Goal: Book appointment/travel/reservation

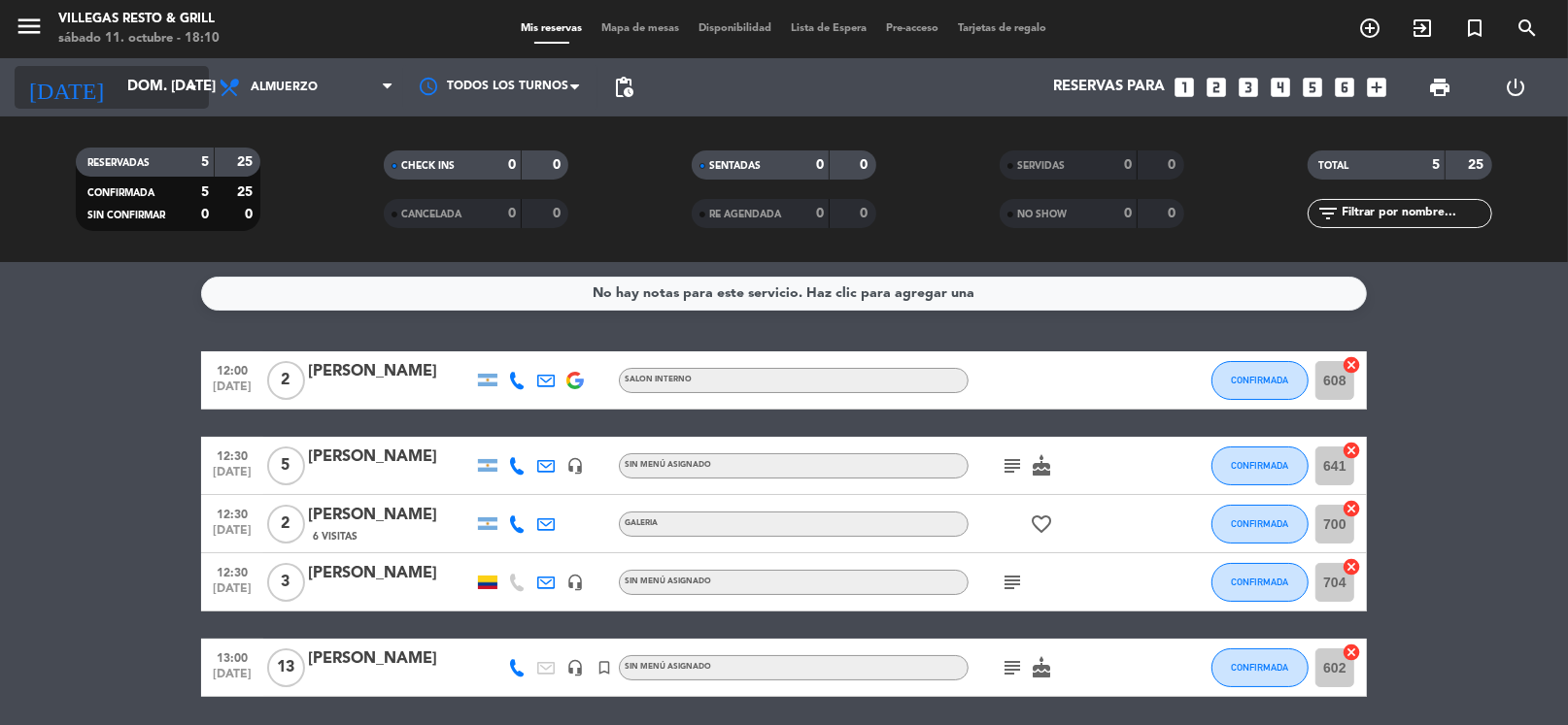
scroll to position [68, 0]
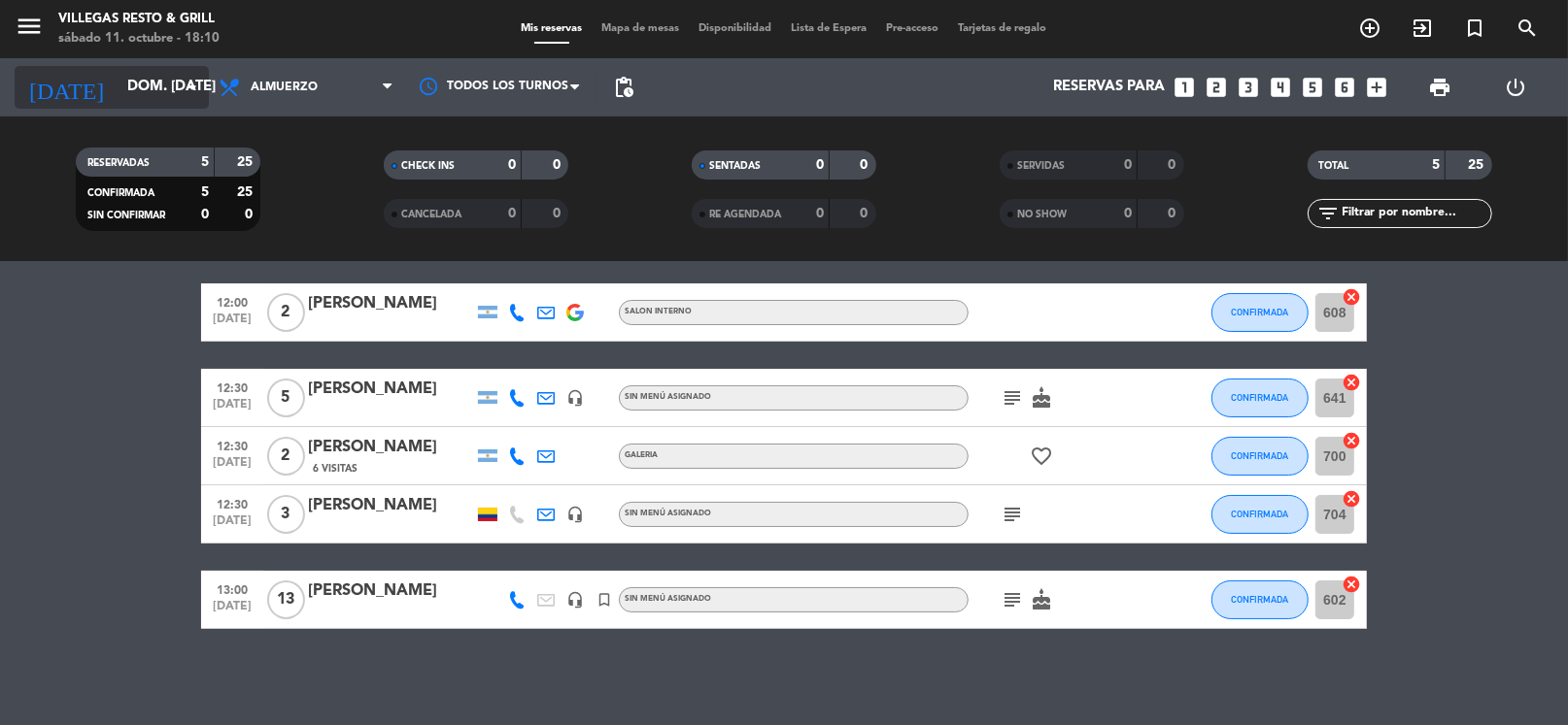
click at [126, 89] on input "dom. [DATE]" at bounding box center [212, 87] width 189 height 36
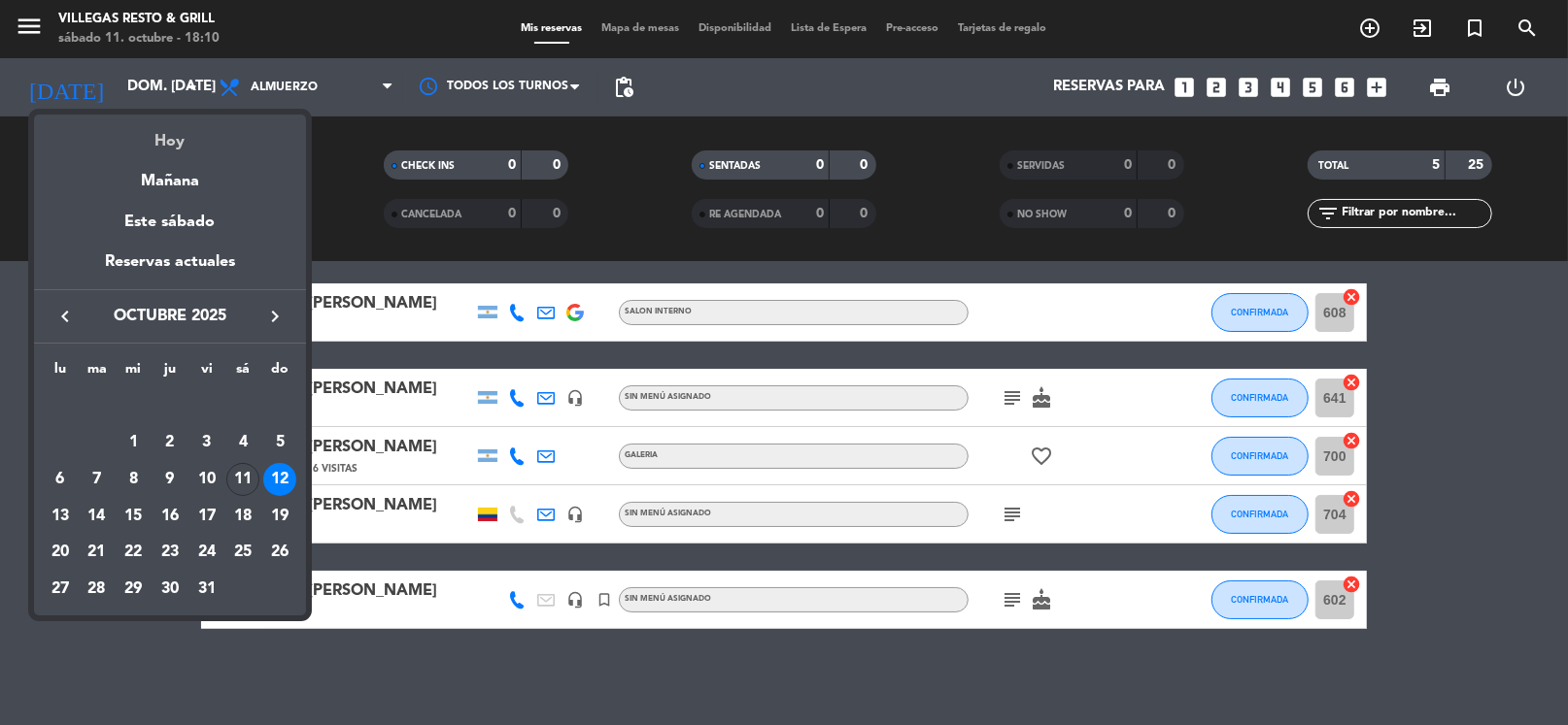
click at [153, 136] on div "Hoy" at bounding box center [170, 134] width 272 height 39
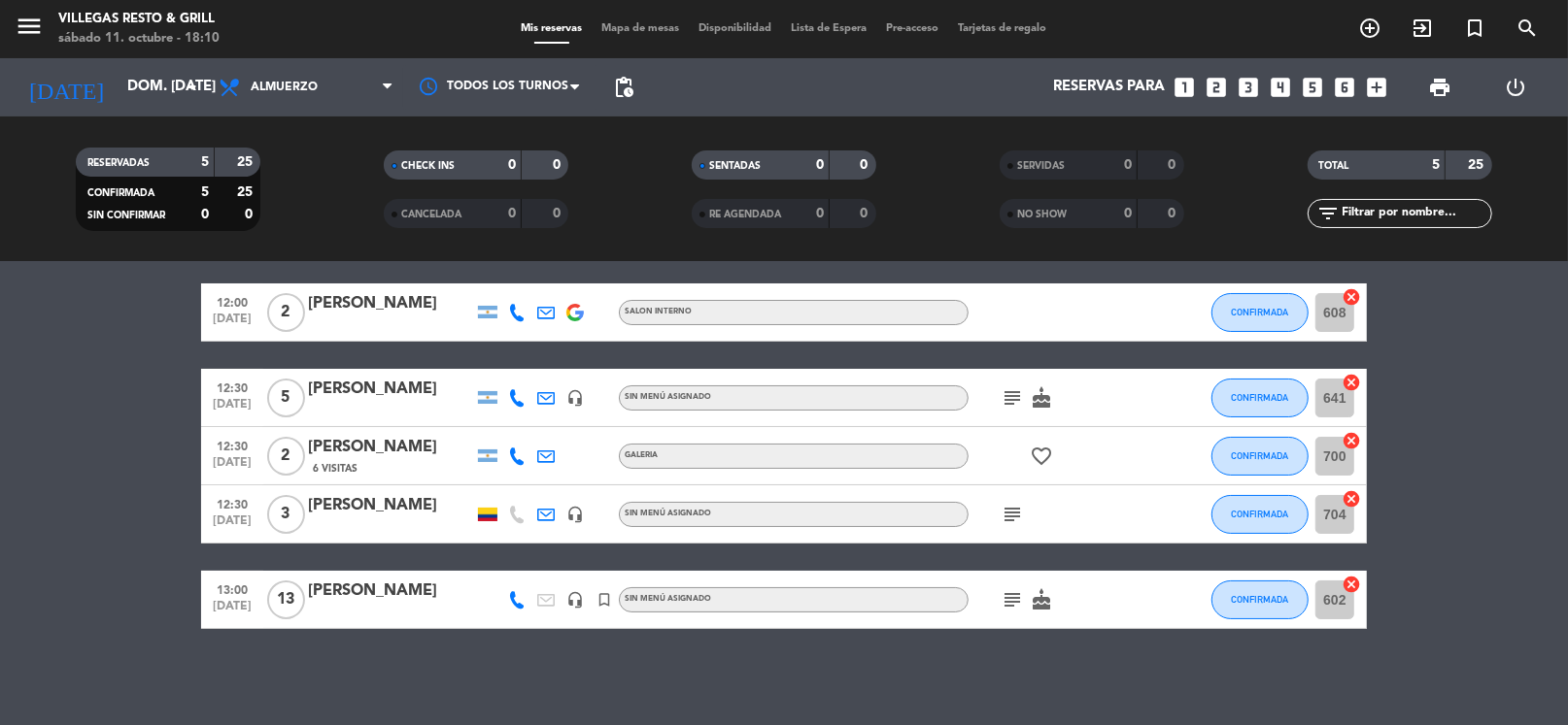
type input "sáb. [DATE]"
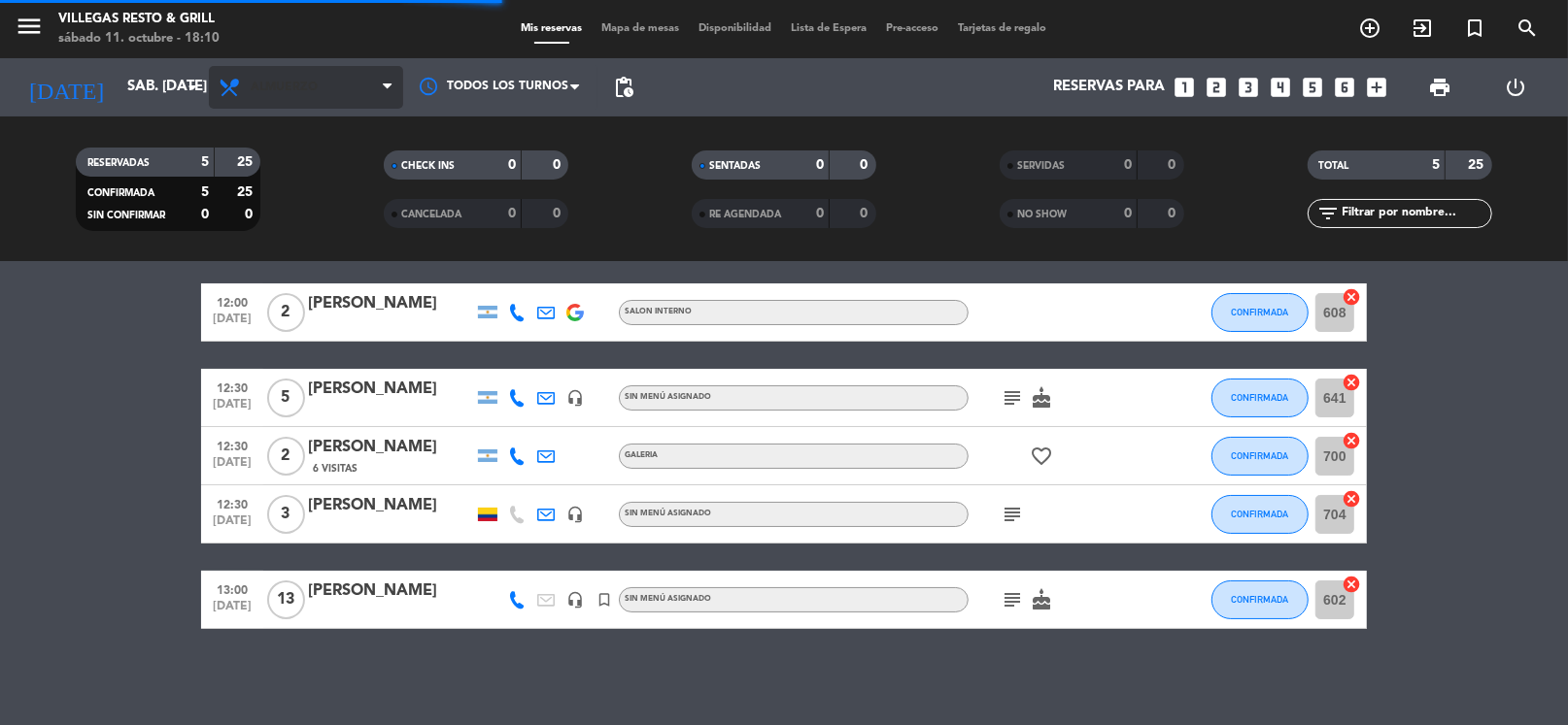
scroll to position [0, 0]
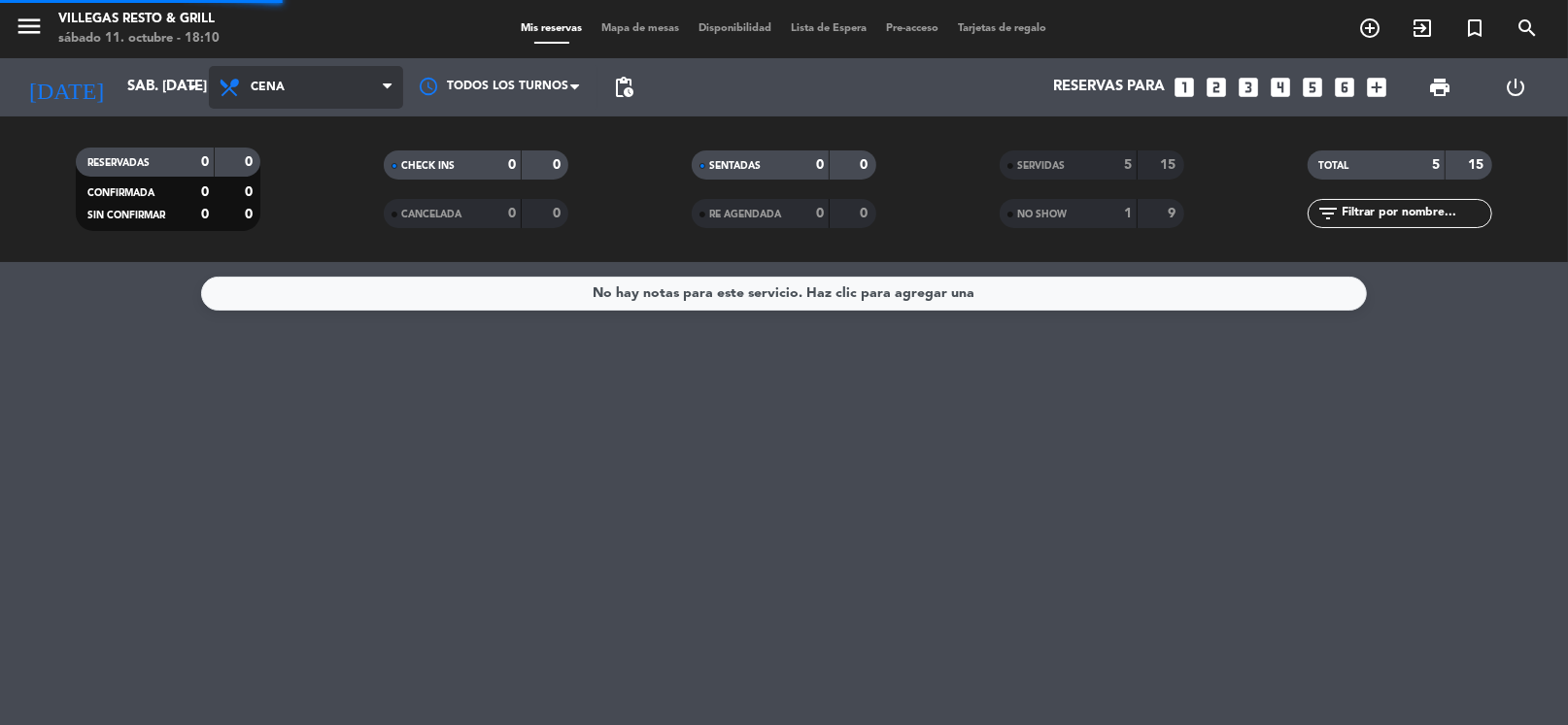
click at [281, 209] on div "menu Villegas Resto & Grill sábado 11. octubre - 18:10 Mis reservas Mapa de mes…" at bounding box center [784, 131] width 1568 height 262
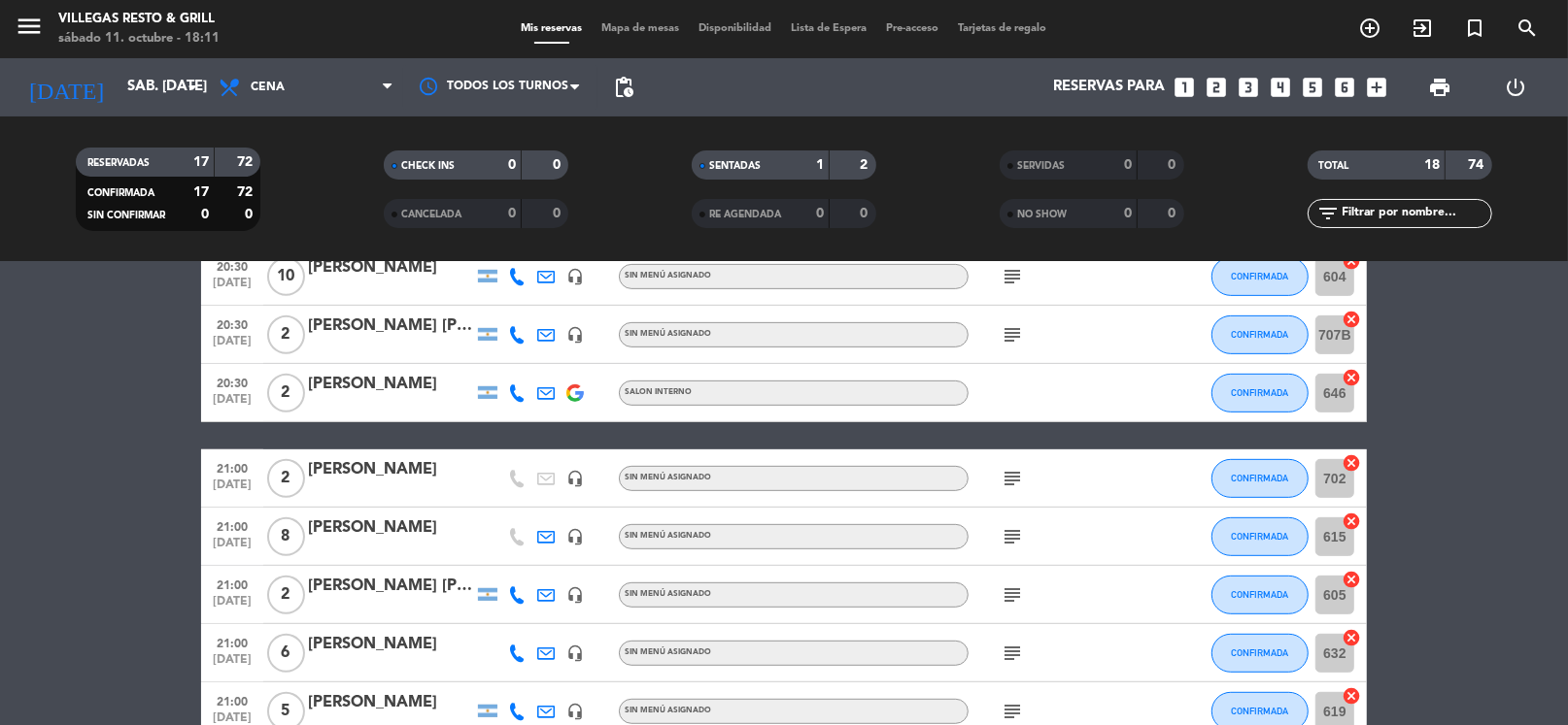
scroll to position [776, 0]
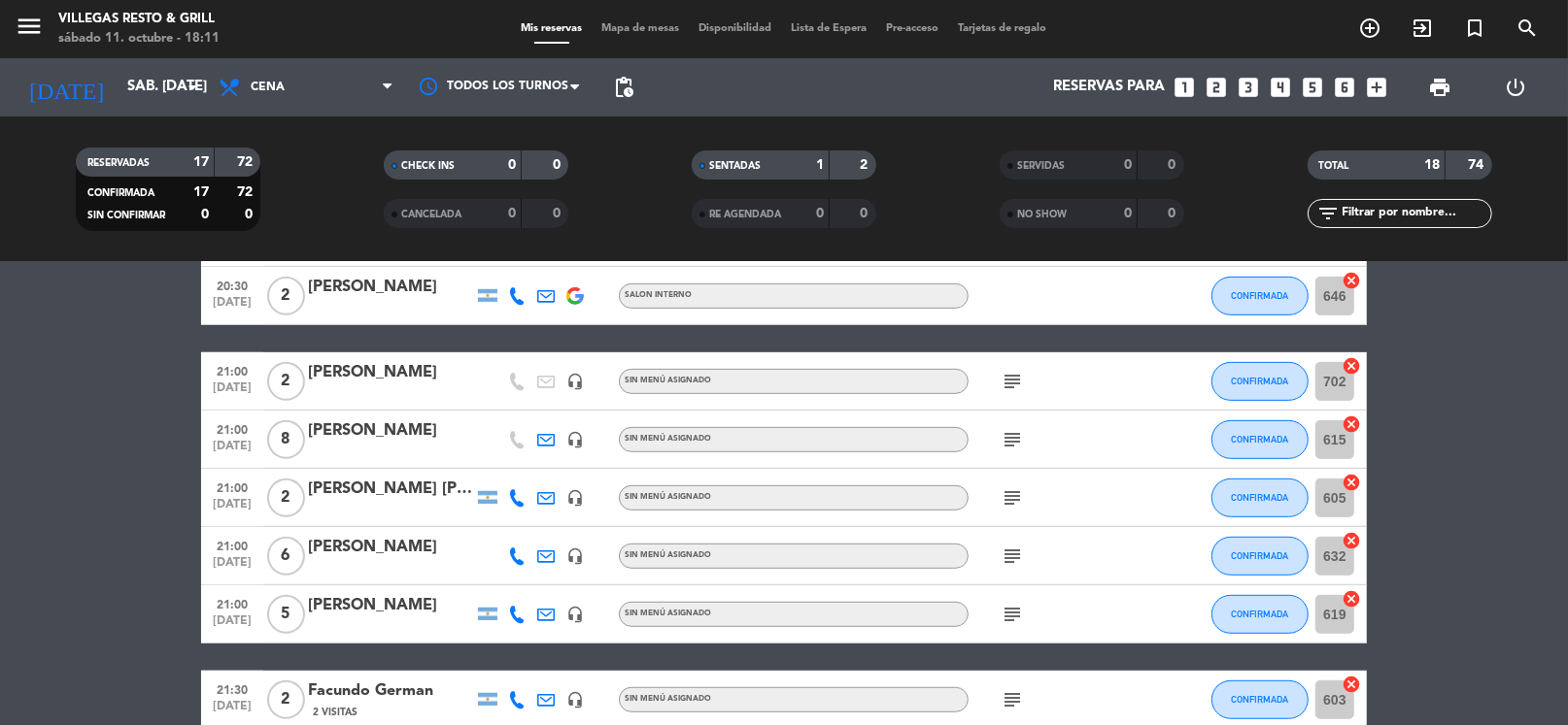
click at [1351, 92] on icon "looks_6" at bounding box center [1345, 88] width 26 height 26
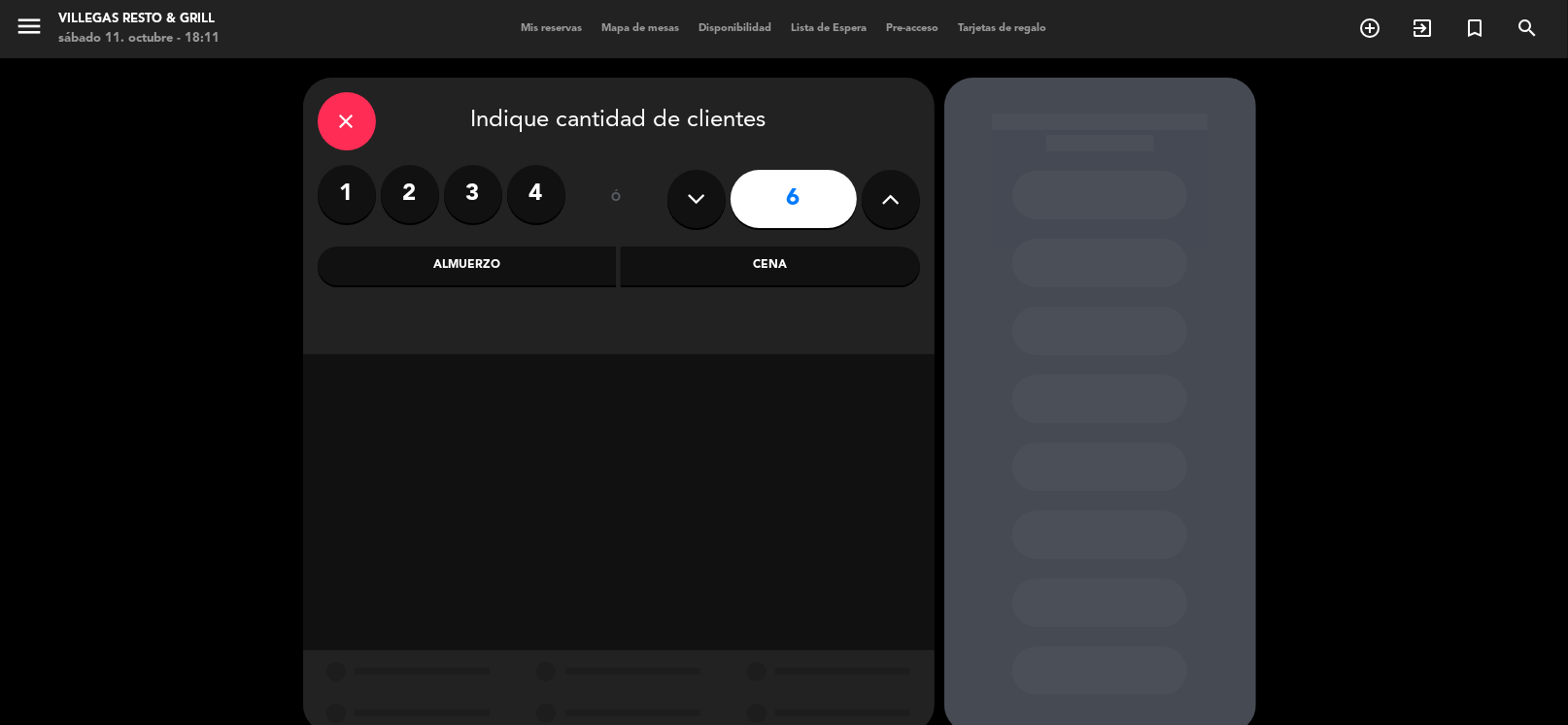
click at [747, 271] on div "Cena" at bounding box center [770, 265] width 299 height 38
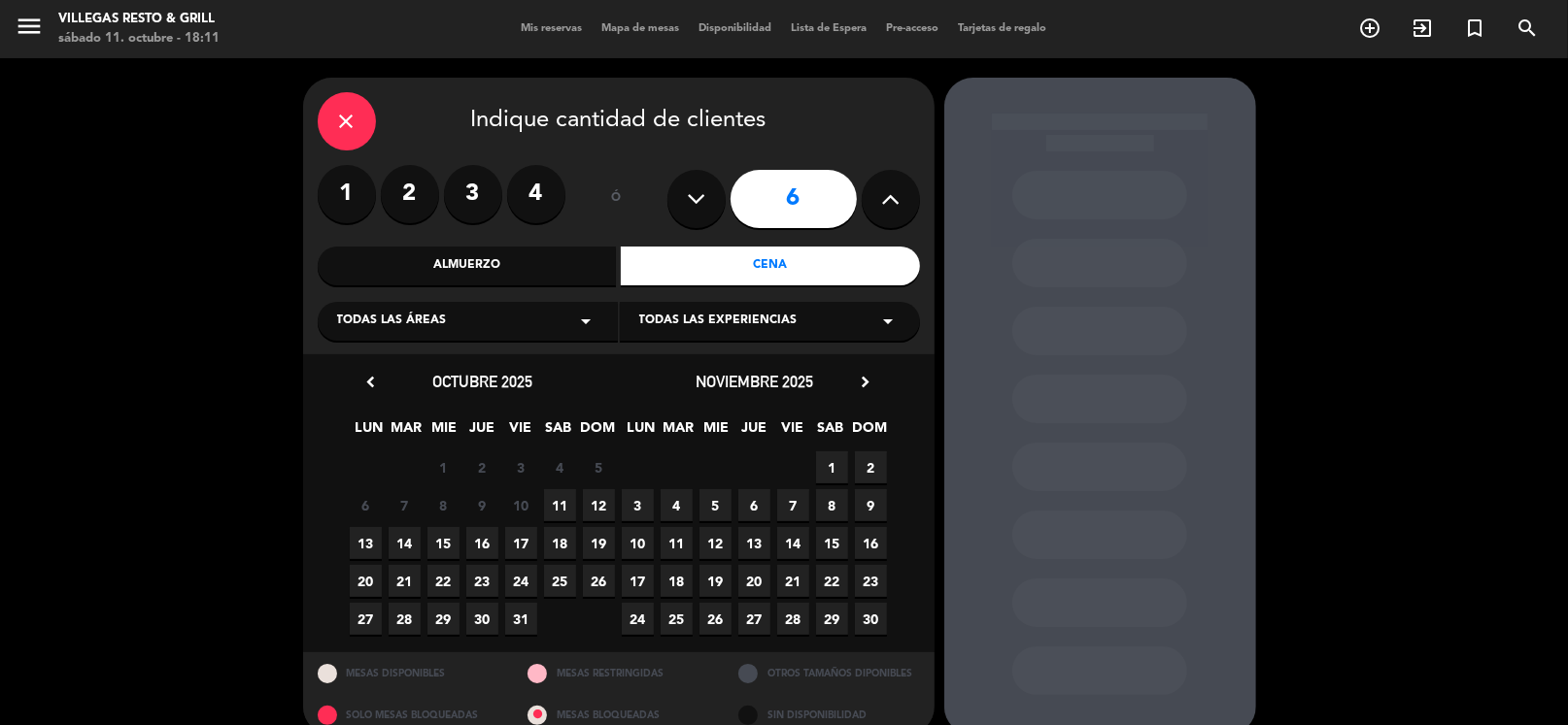
click at [557, 507] on span "11" at bounding box center [560, 505] width 32 height 32
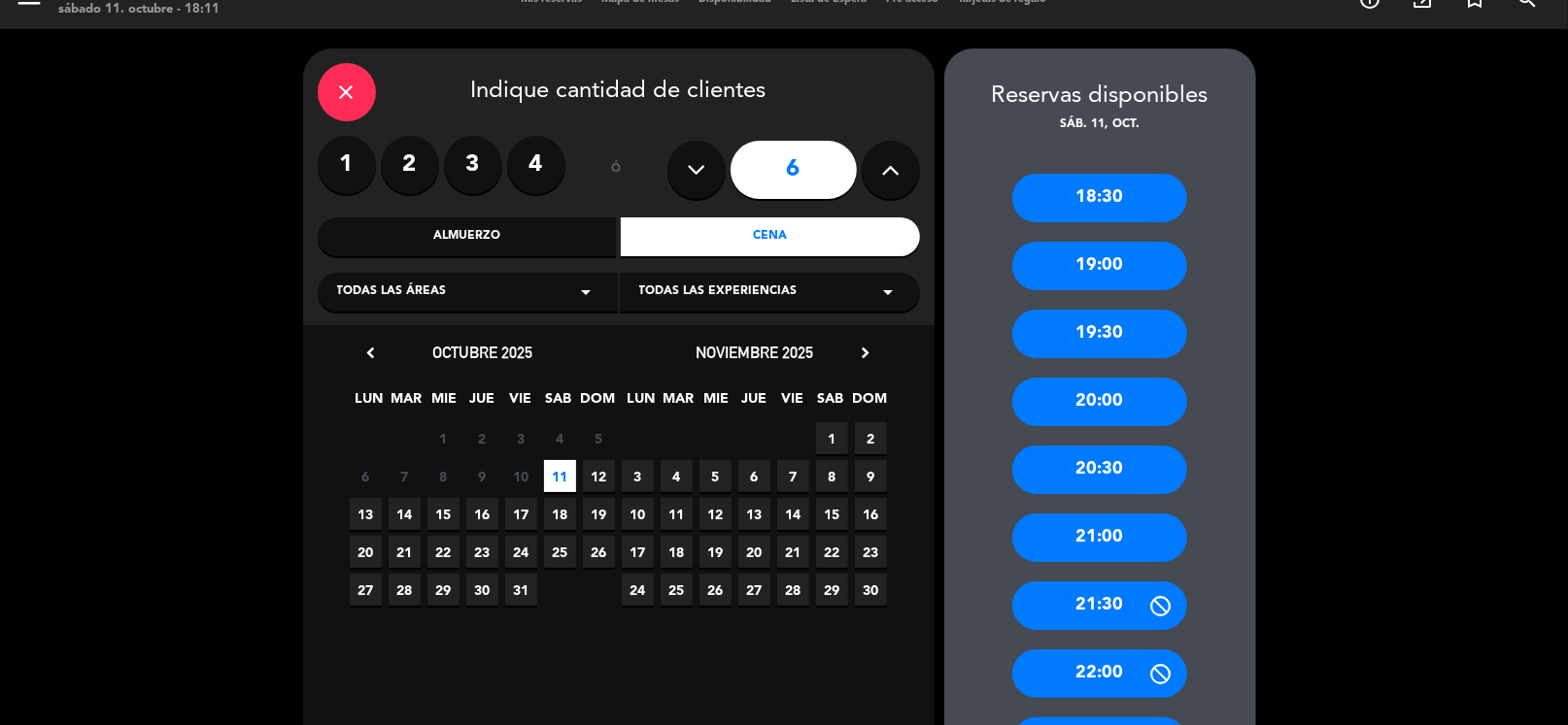
click at [1104, 547] on div "21:00" at bounding box center [1099, 538] width 175 height 48
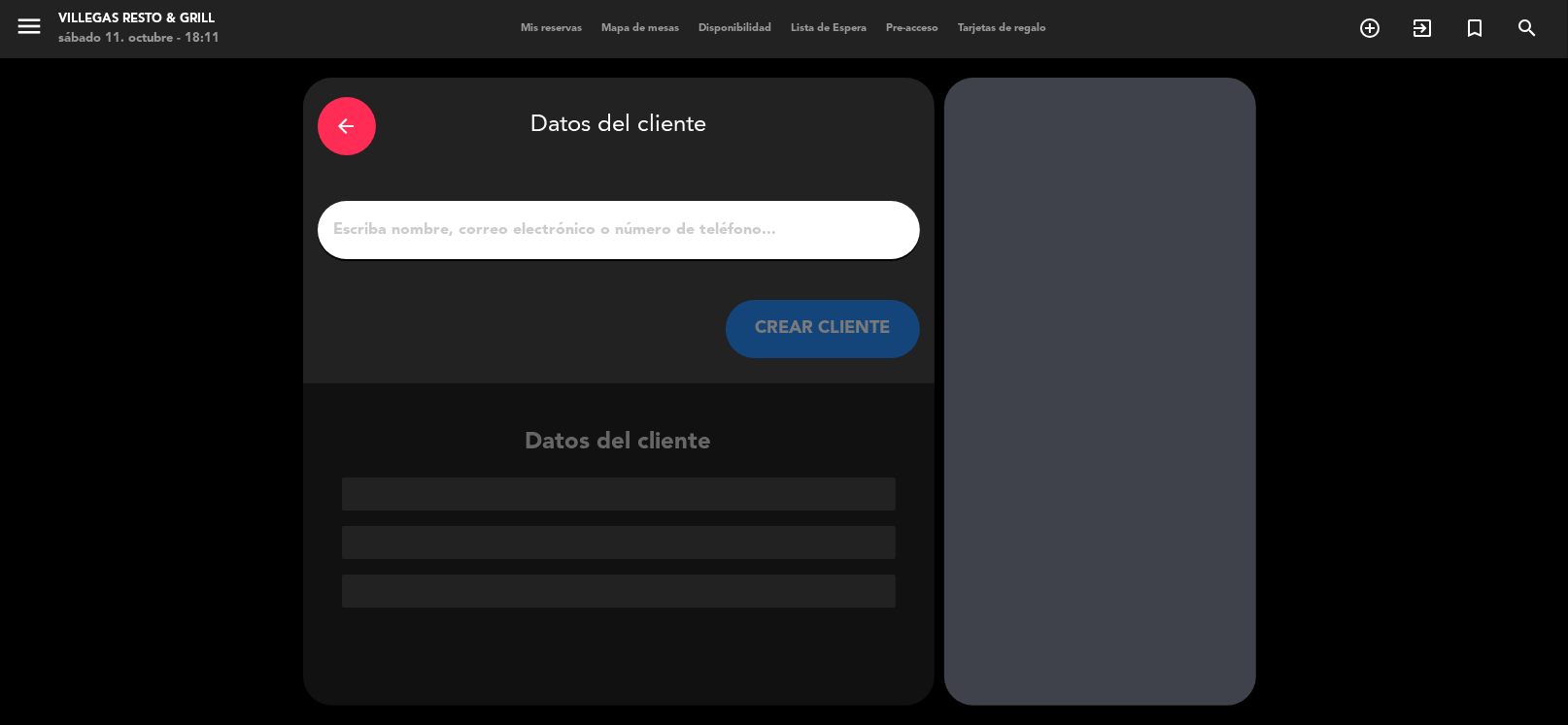
scroll to position [0, 0]
click at [581, 210] on div at bounding box center [619, 230] width 602 height 58
click at [581, 229] on input "1" at bounding box center [619, 231] width 573 height 28
paste input "[PERSON_NAME]"
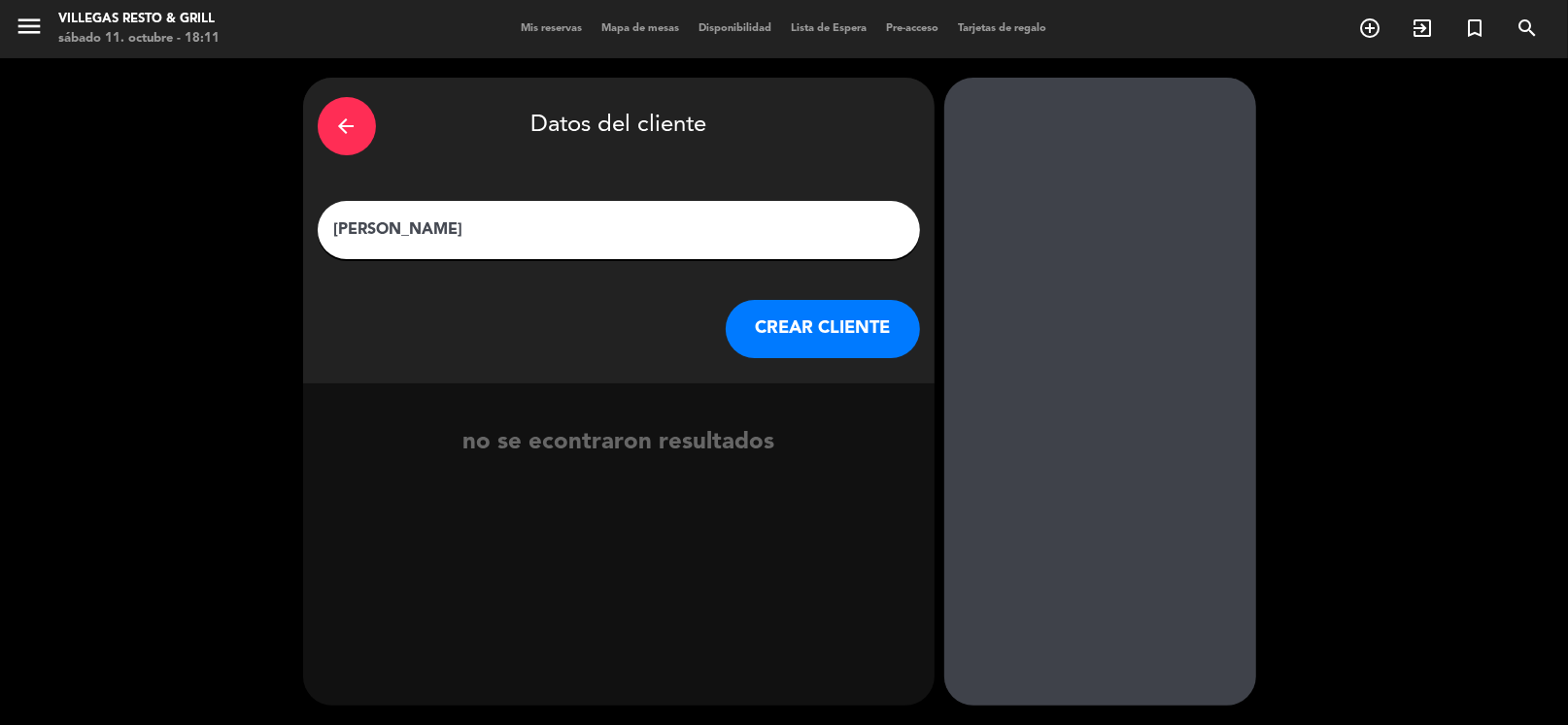
type input "[PERSON_NAME]"
click at [873, 346] on button "CREAR CLIENTE" at bounding box center [822, 328] width 194 height 58
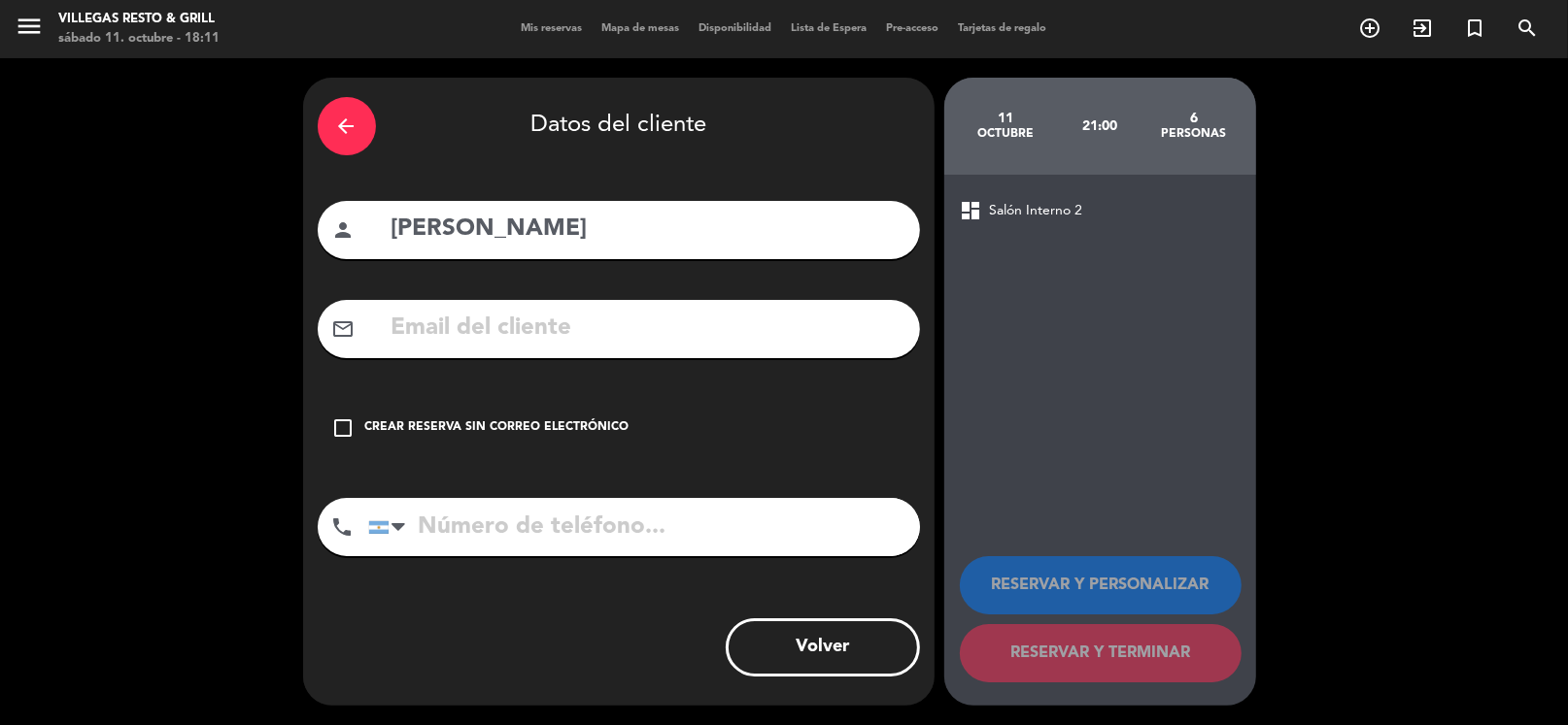
click at [587, 329] on input "text" at bounding box center [647, 328] width 516 height 39
click at [651, 311] on input "text" at bounding box center [647, 328] width 516 height 39
click at [593, 342] on input "text" at bounding box center [647, 328] width 516 height 39
paste input "[EMAIL_ADDRESS][DOMAIN_NAME]"
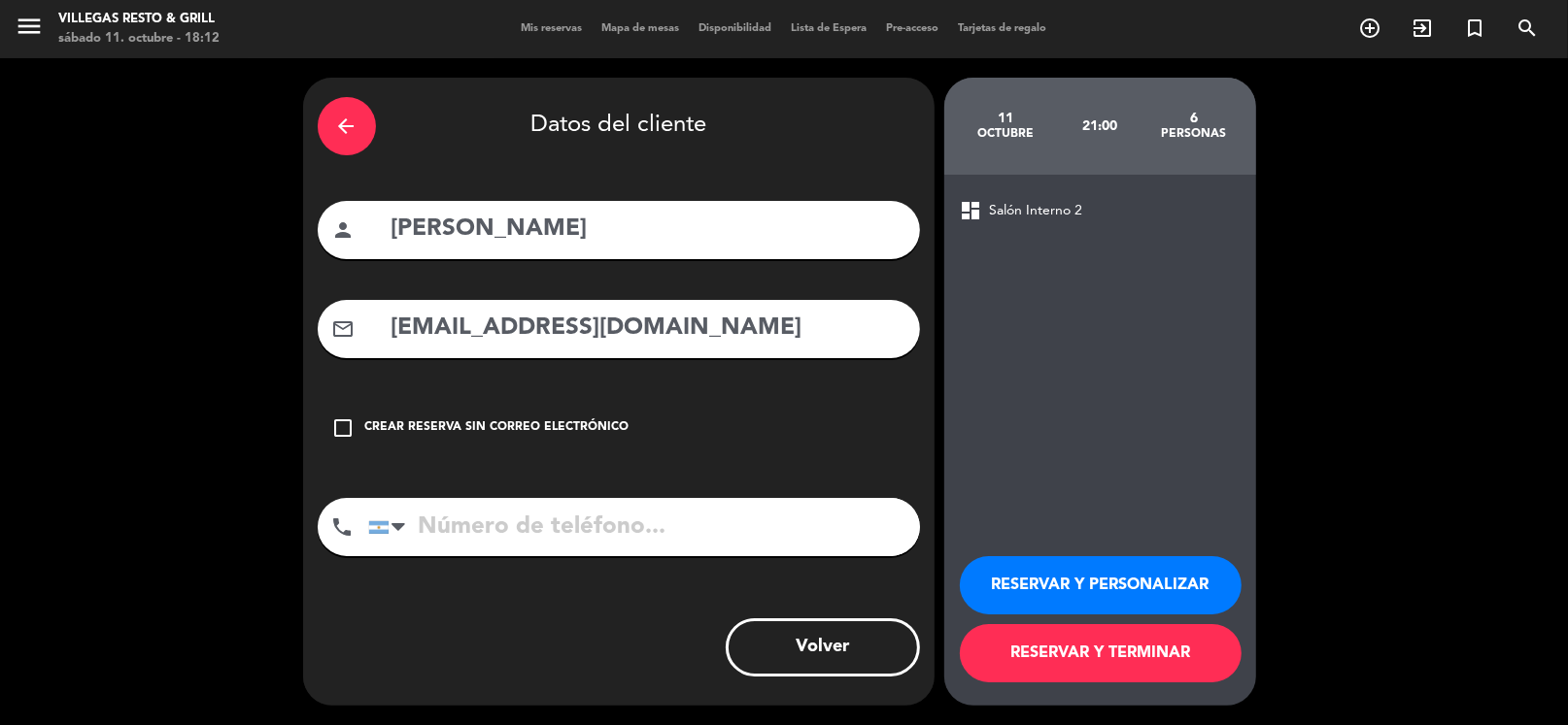
type input "[EMAIL_ADDRESS][DOMAIN_NAME]"
drag, startPoint x: 565, startPoint y: 513, endPoint x: 564, endPoint y: 524, distance: 11.0
click at [565, 515] on input "tel" at bounding box center [643, 527] width 552 height 58
paste input "[PHONE_NUMBER]"
type input "[PHONE_NUMBER]"
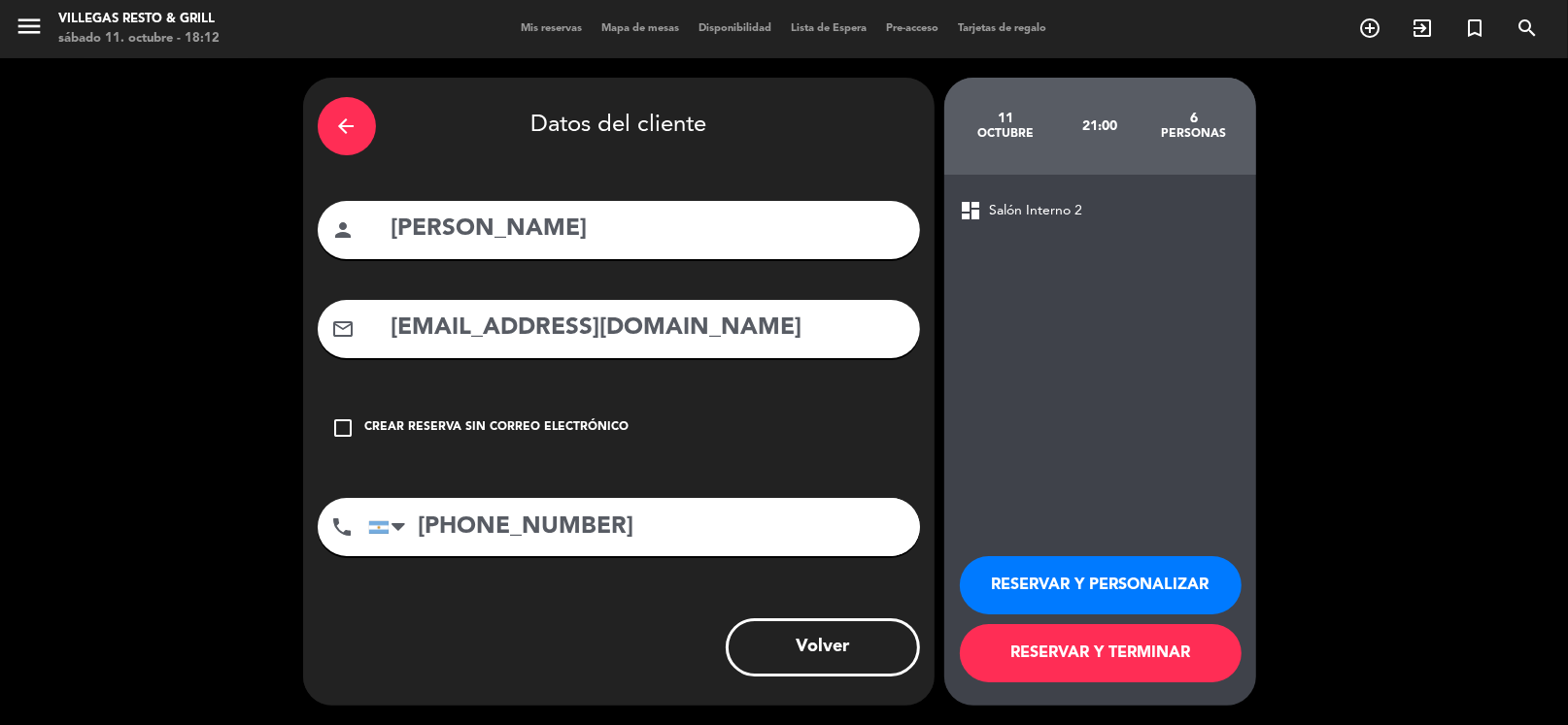
click at [1104, 597] on button "RESERVAR Y PERSONALIZAR" at bounding box center [1101, 585] width 282 height 58
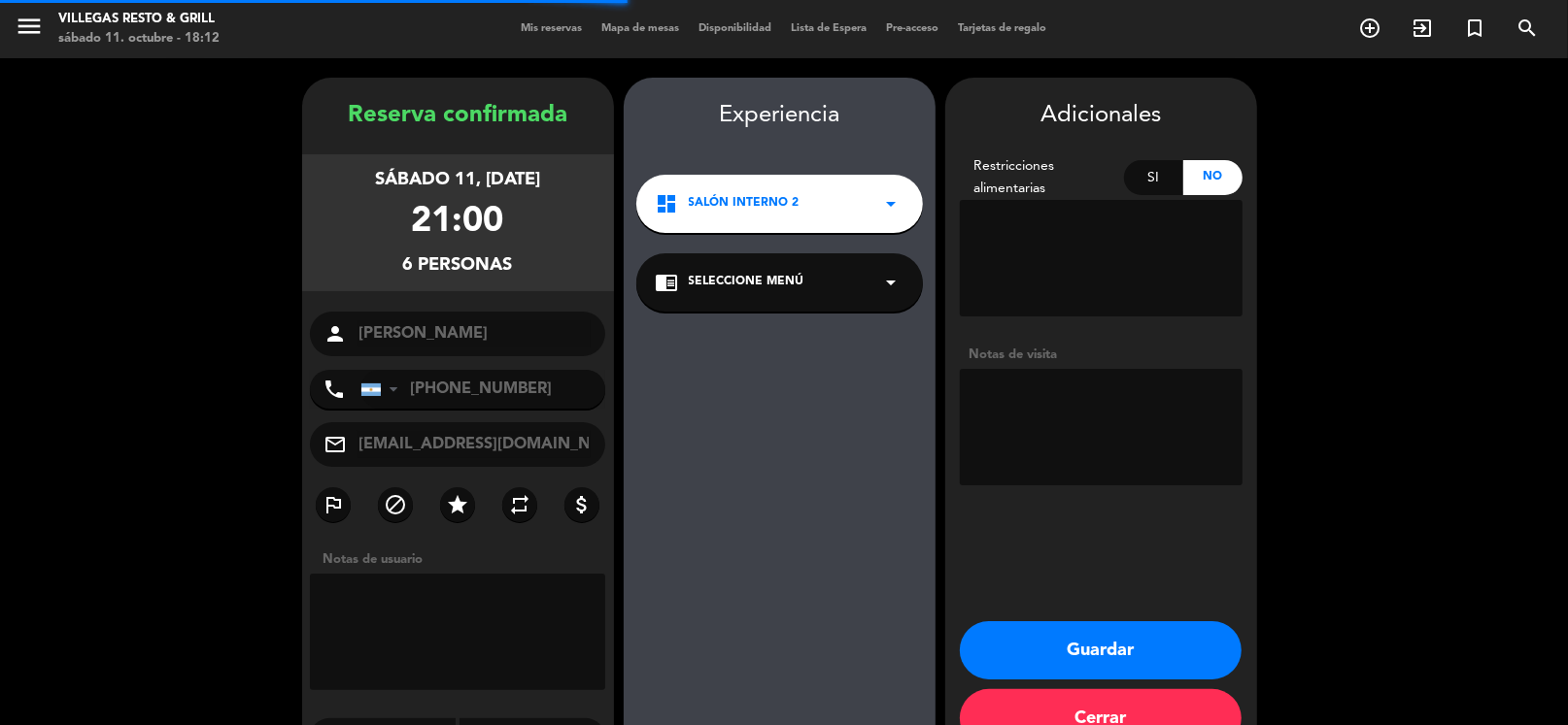
scroll to position [50, 0]
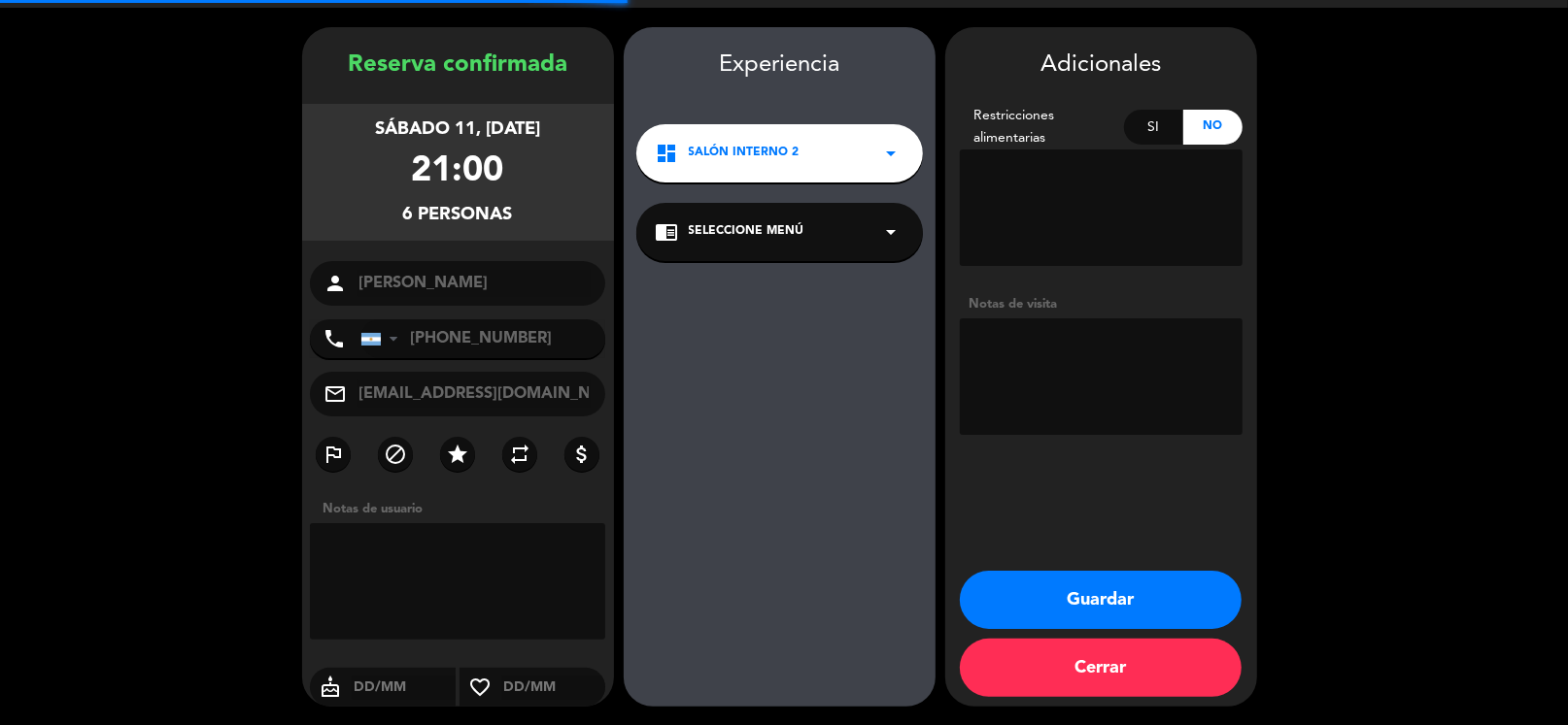
click at [1092, 421] on textarea at bounding box center [1101, 377] width 282 height 116
type textarea "[PERSON_NAME]"
click at [1115, 597] on button "Guardar" at bounding box center [1101, 600] width 282 height 58
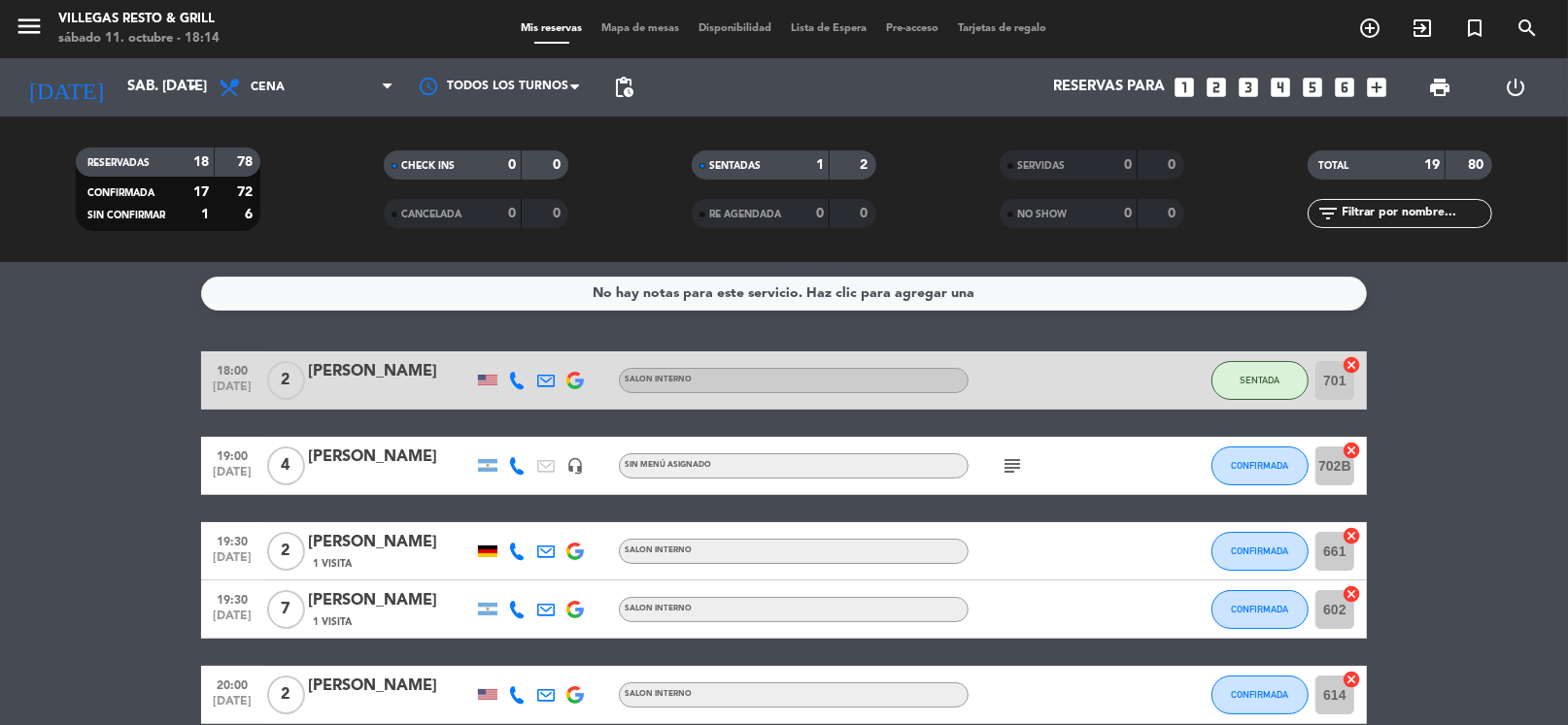
click at [590, 327] on div "No hay notas para este servicio. Haz clic para agregar una 18:00 [DATE] 2 [PERS…" at bounding box center [784, 494] width 1568 height 464
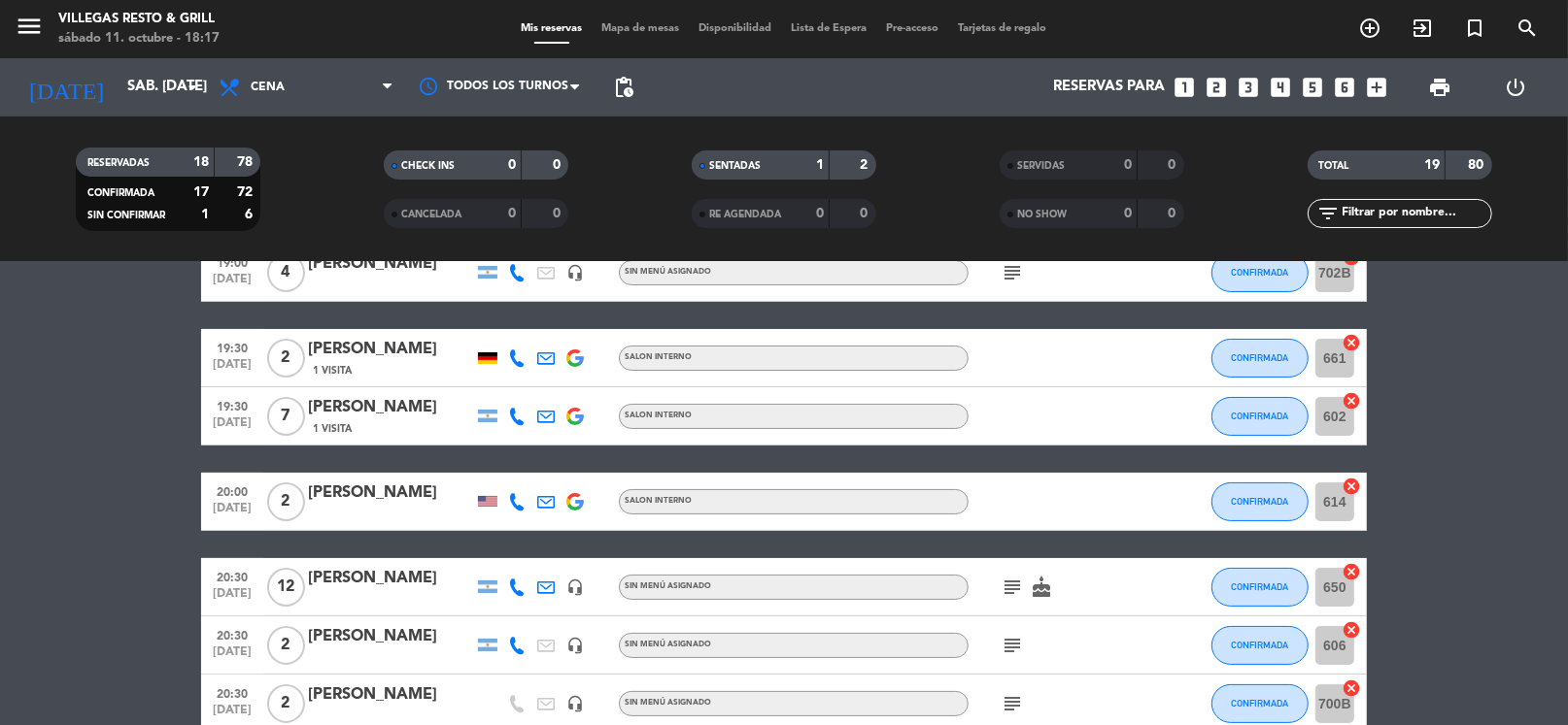
scroll to position [291, 0]
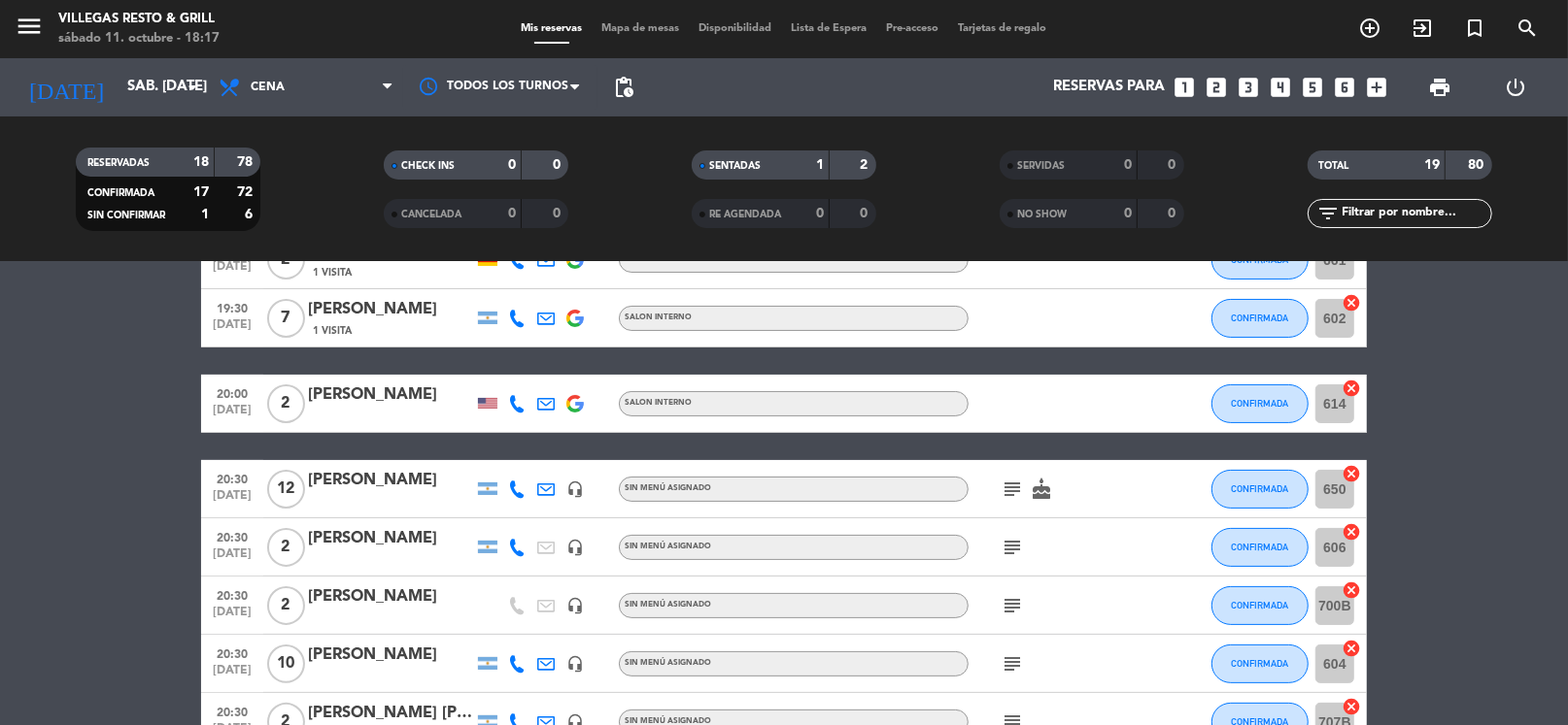
click at [1009, 492] on icon "subject" at bounding box center [1012, 489] width 24 height 24
click at [1010, 597] on icon "subject" at bounding box center [1012, 607] width 24 height 24
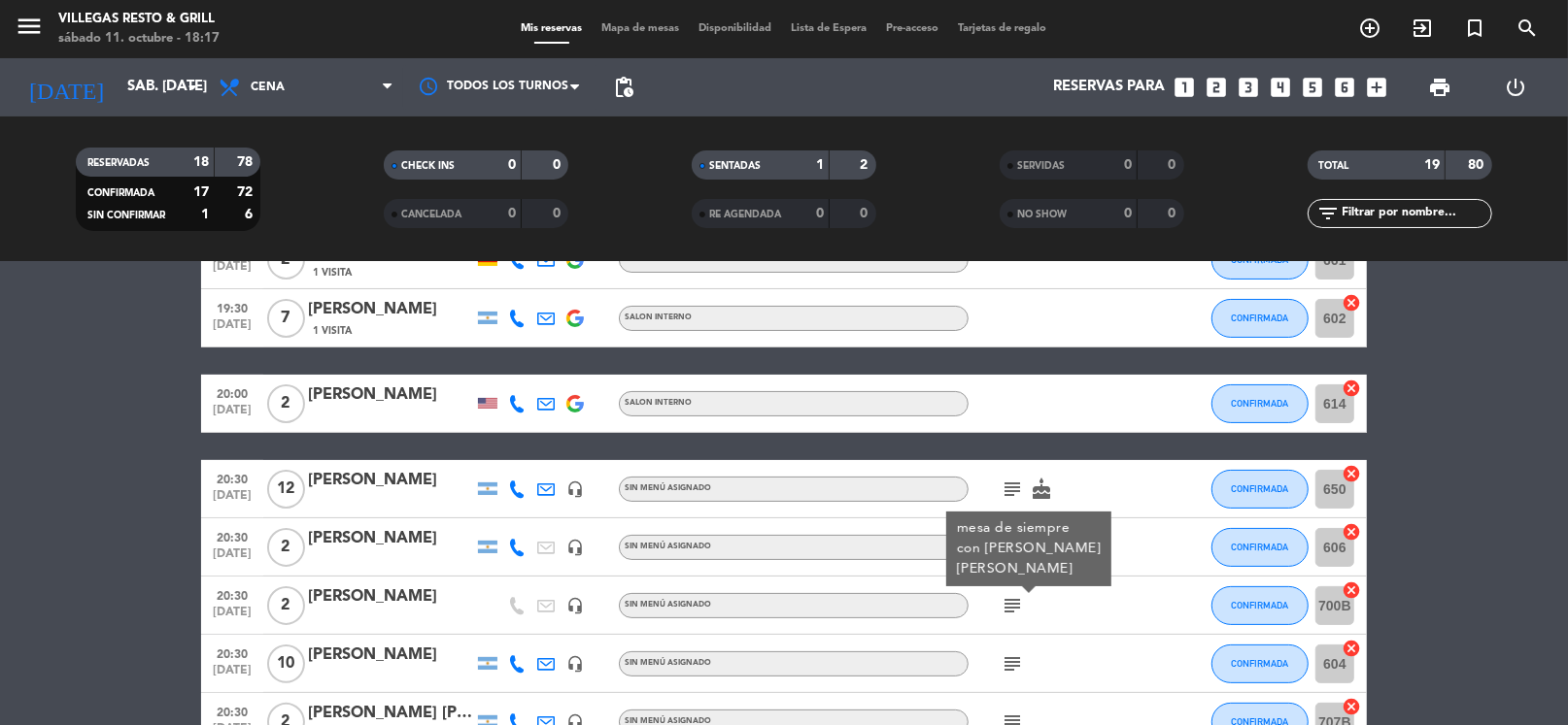
scroll to position [388, 0]
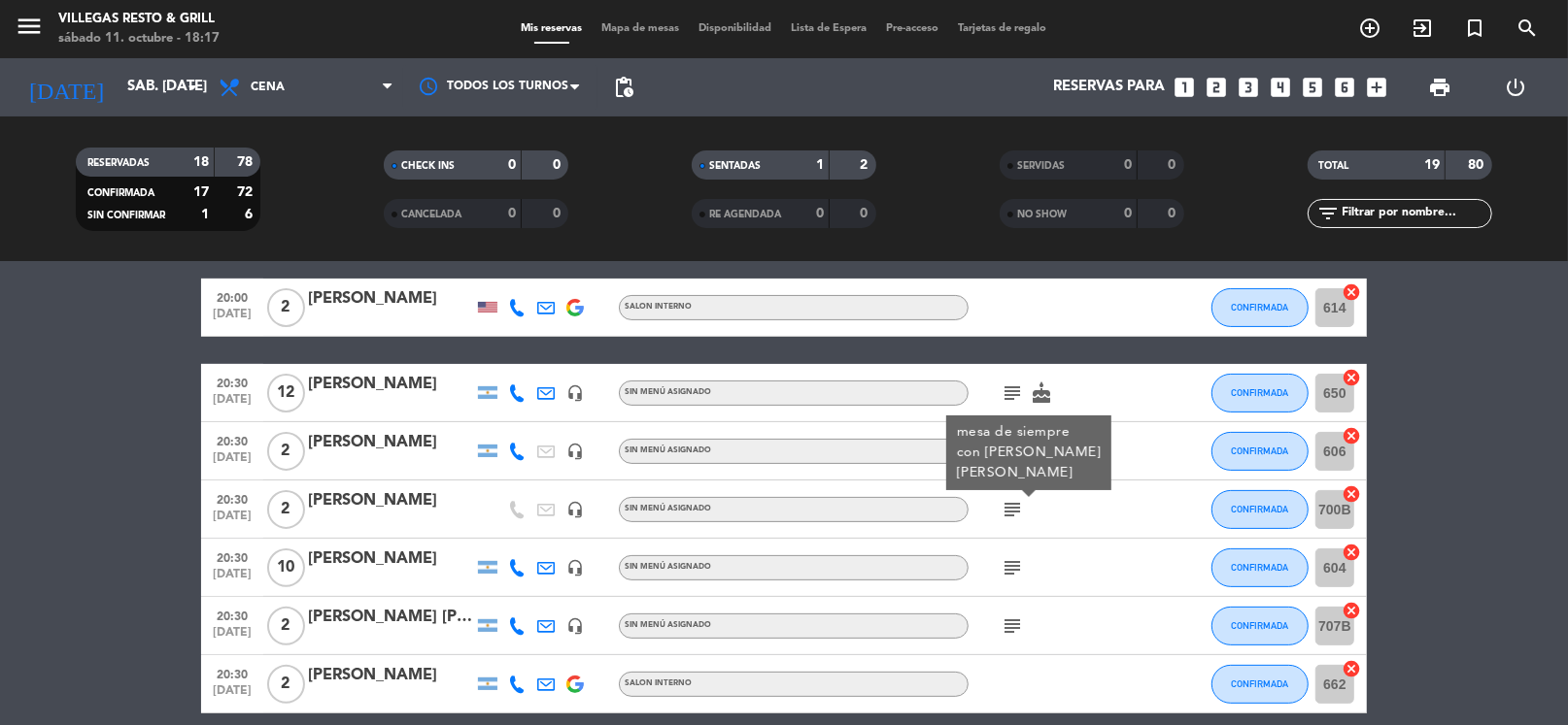
click at [1010, 562] on icon "subject" at bounding box center [1012, 568] width 24 height 24
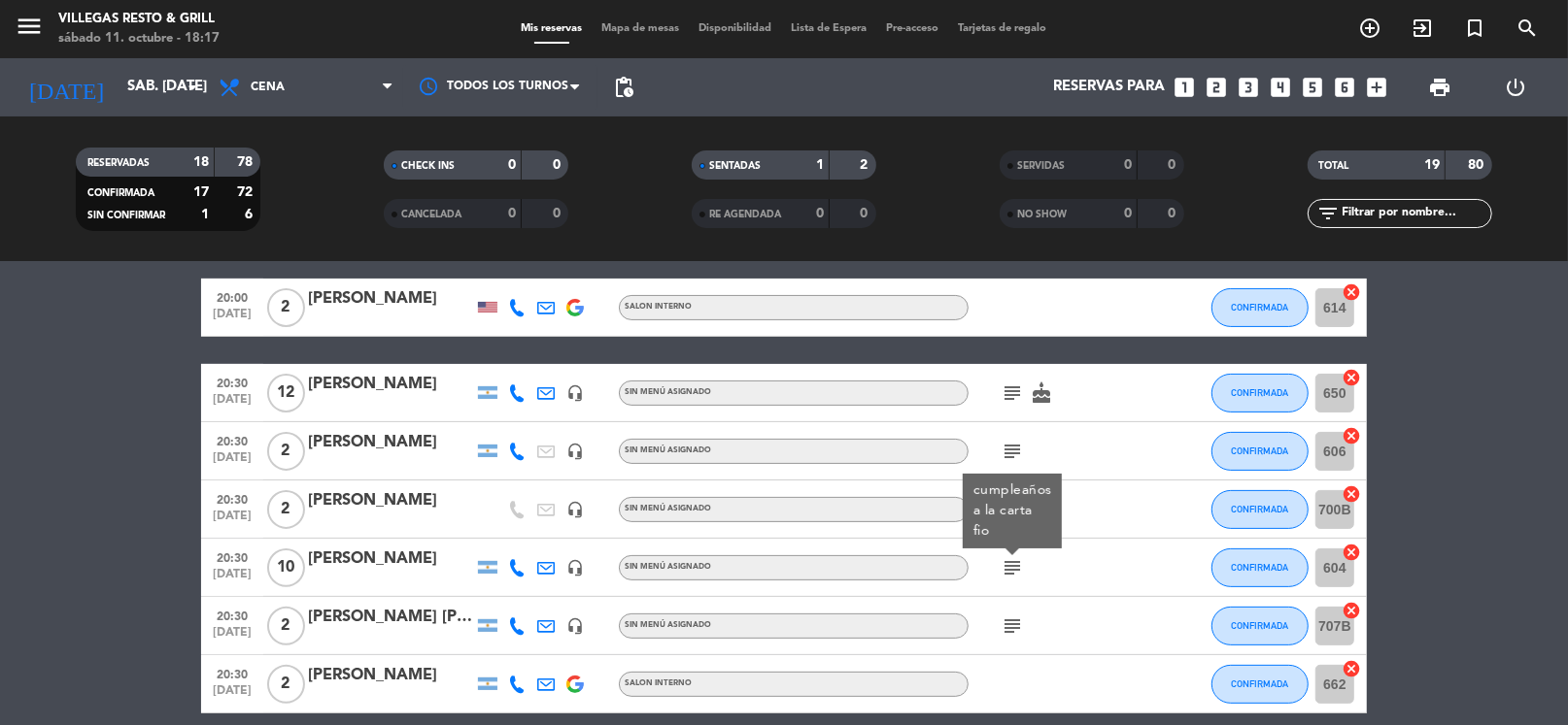
click at [1016, 623] on icon "subject" at bounding box center [1012, 626] width 24 height 24
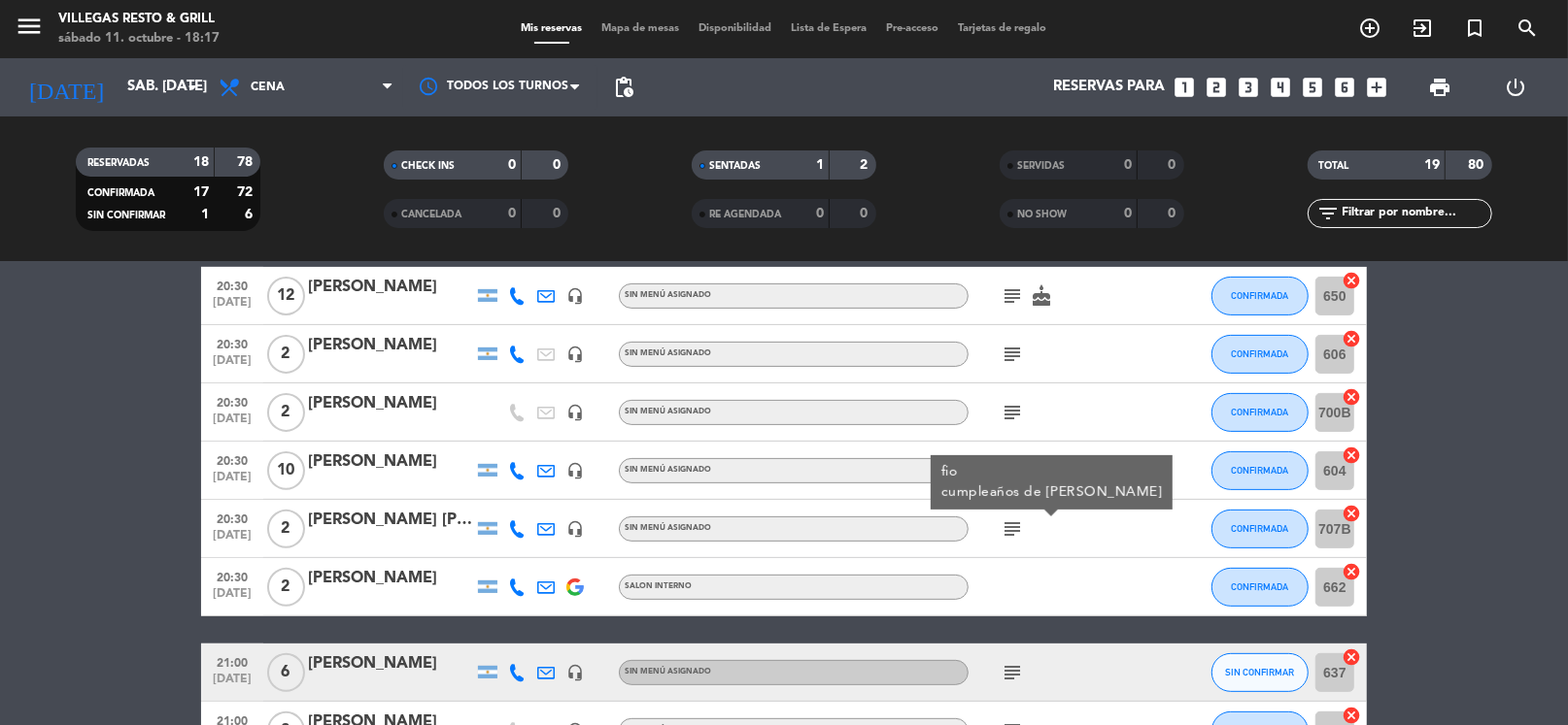
scroll to position [583, 0]
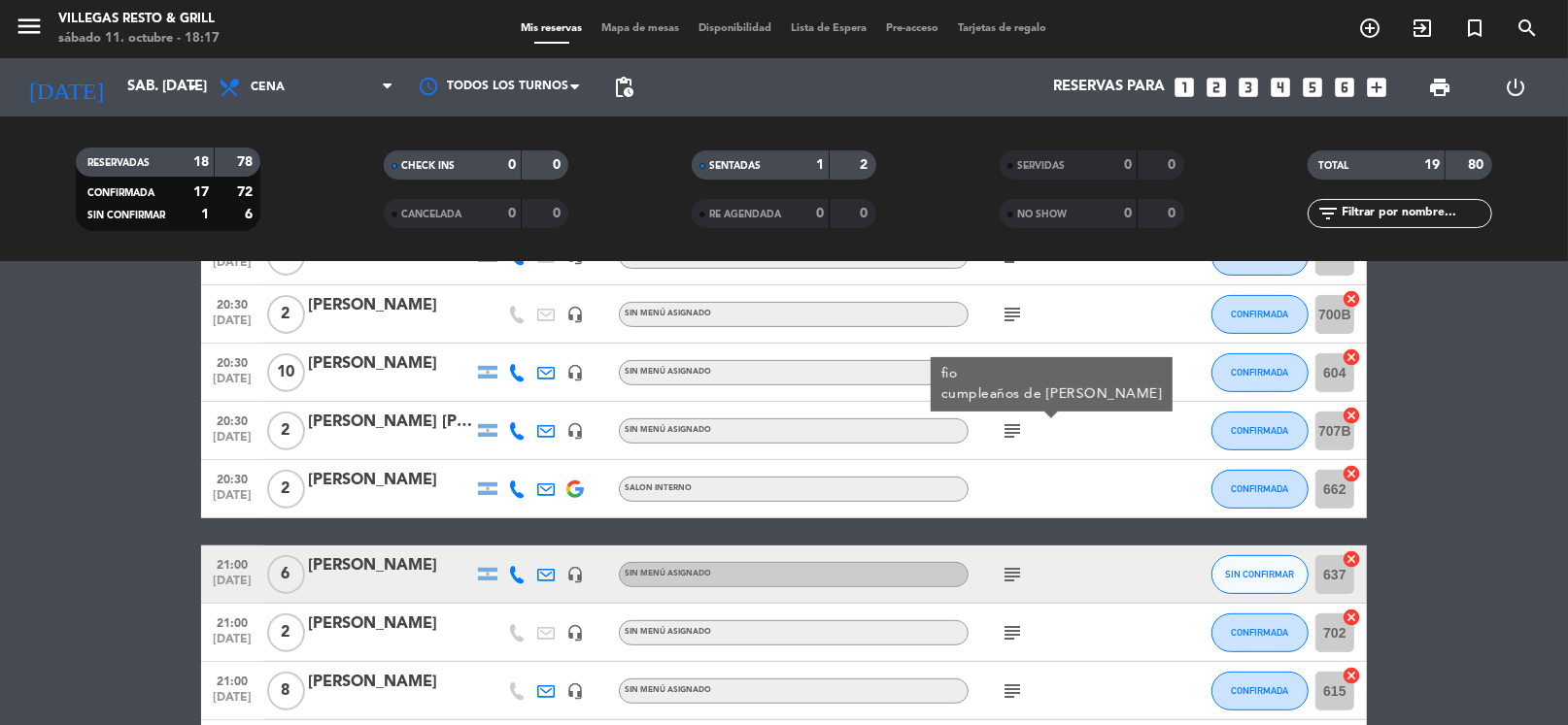
click at [1011, 546] on div "subject" at bounding box center [1056, 574] width 175 height 57
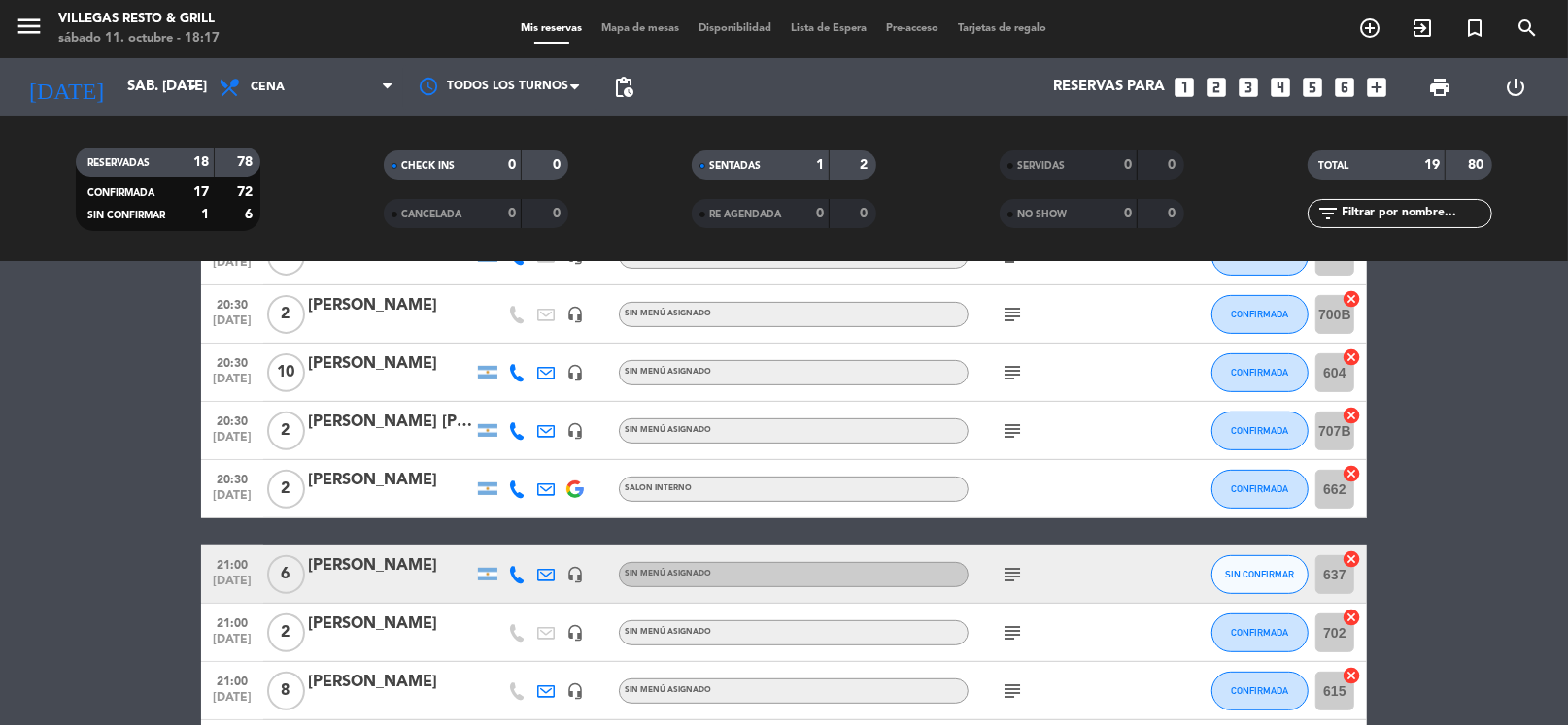
click at [1012, 574] on icon "subject" at bounding box center [1012, 575] width 24 height 24
click at [1012, 630] on icon "subject" at bounding box center [1012, 633] width 24 height 24
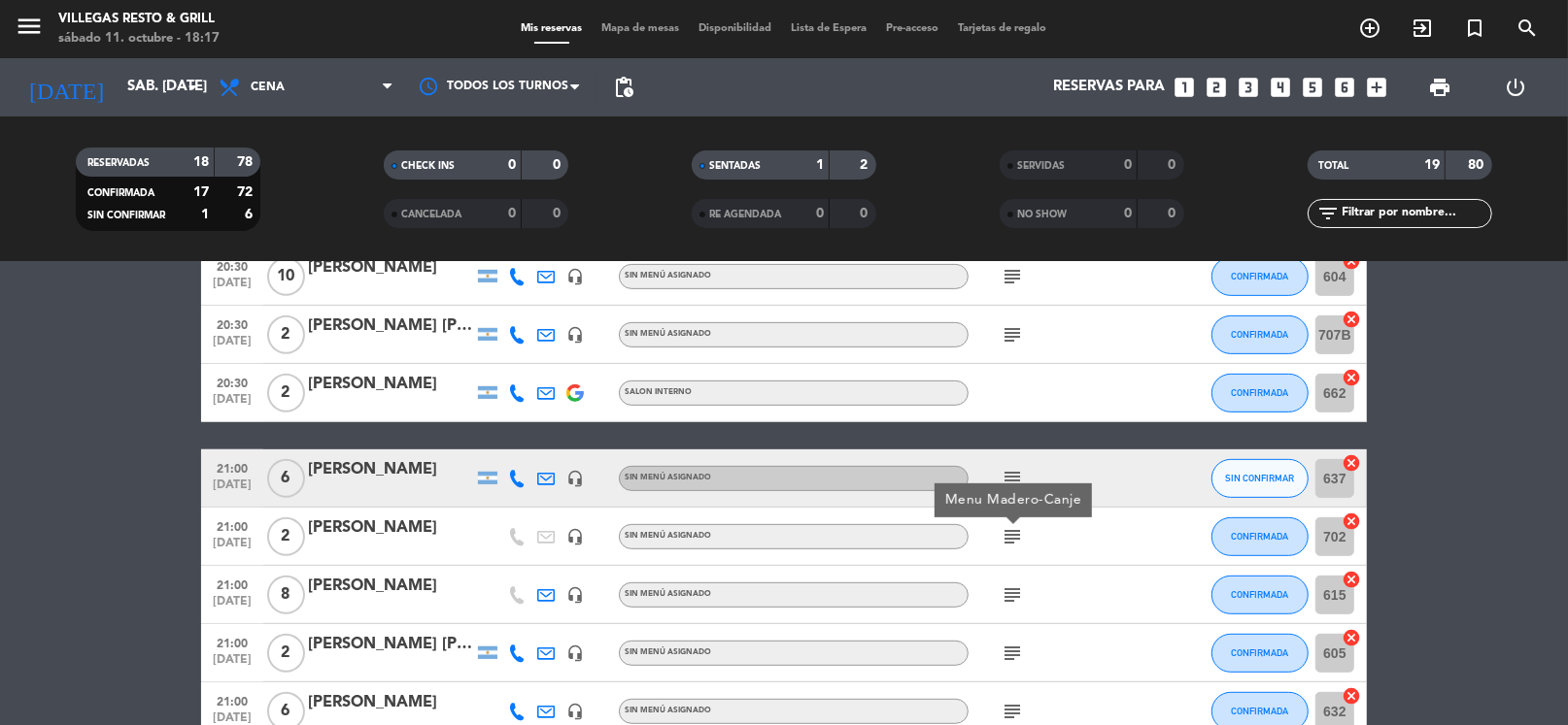
click at [1009, 584] on icon "subject" at bounding box center [1012, 596] width 24 height 24
click at [1013, 654] on icon "subject" at bounding box center [1012, 654] width 24 height 24
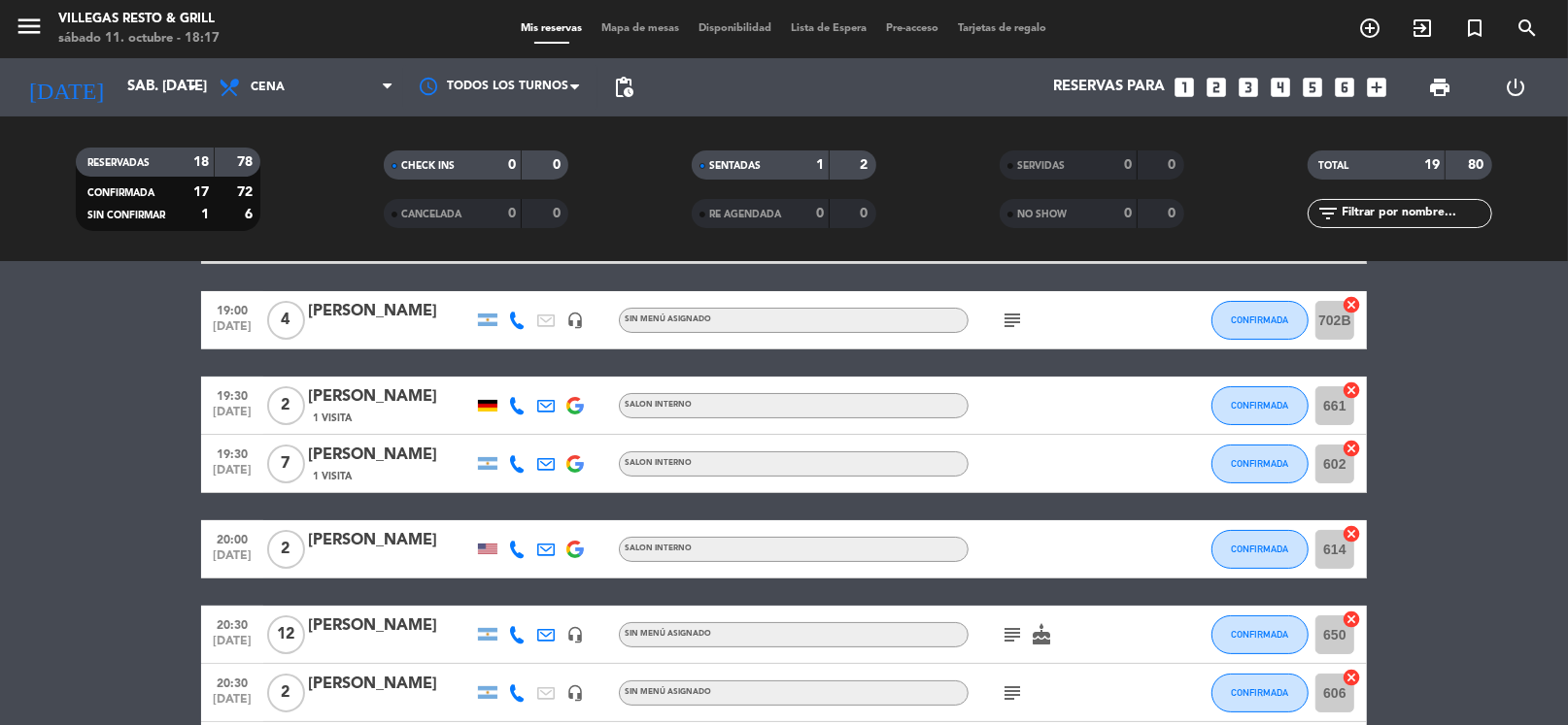
scroll to position [0, 0]
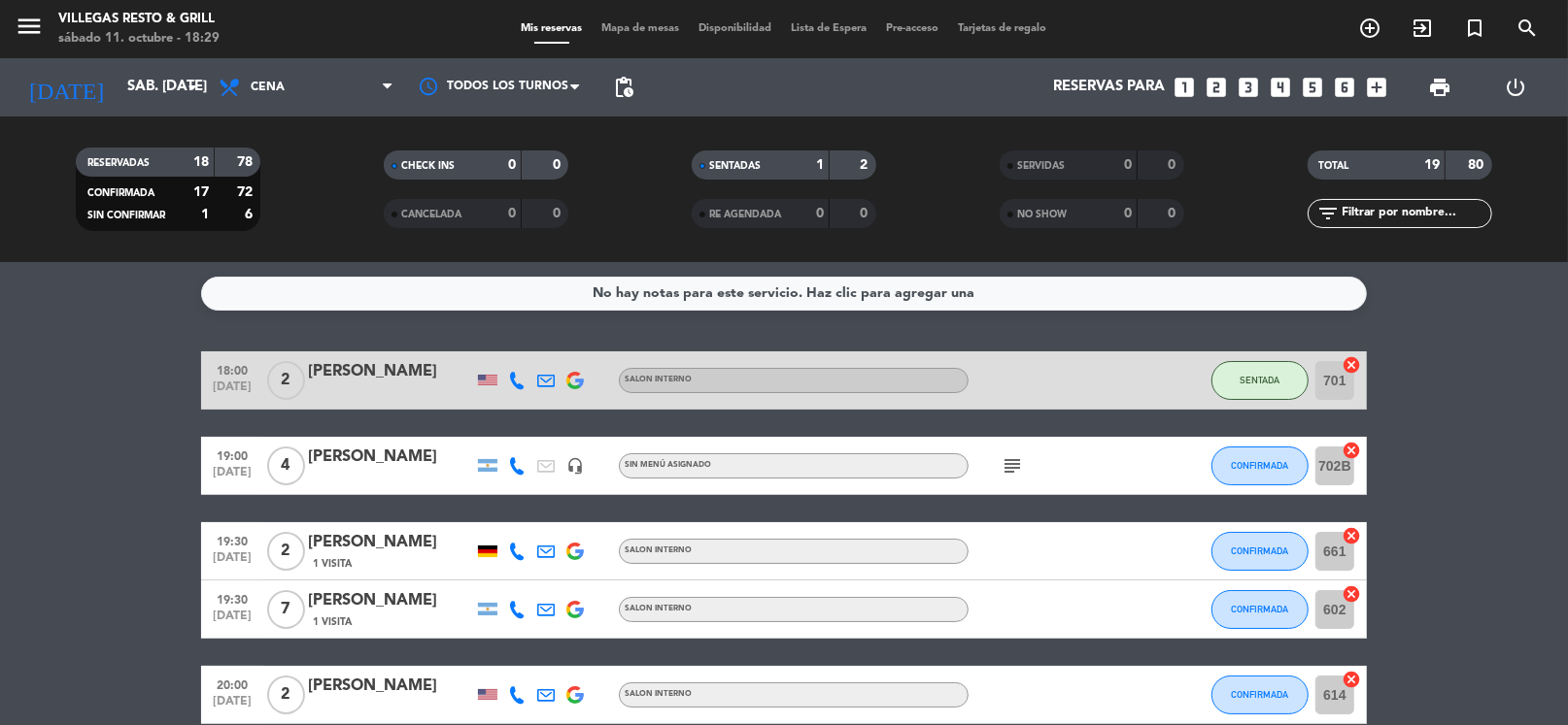
click at [1145, 333] on div "No hay notas para este servicio. Haz clic para agregar una 18:00 [DATE] 2 [PERS…" at bounding box center [784, 494] width 1568 height 464
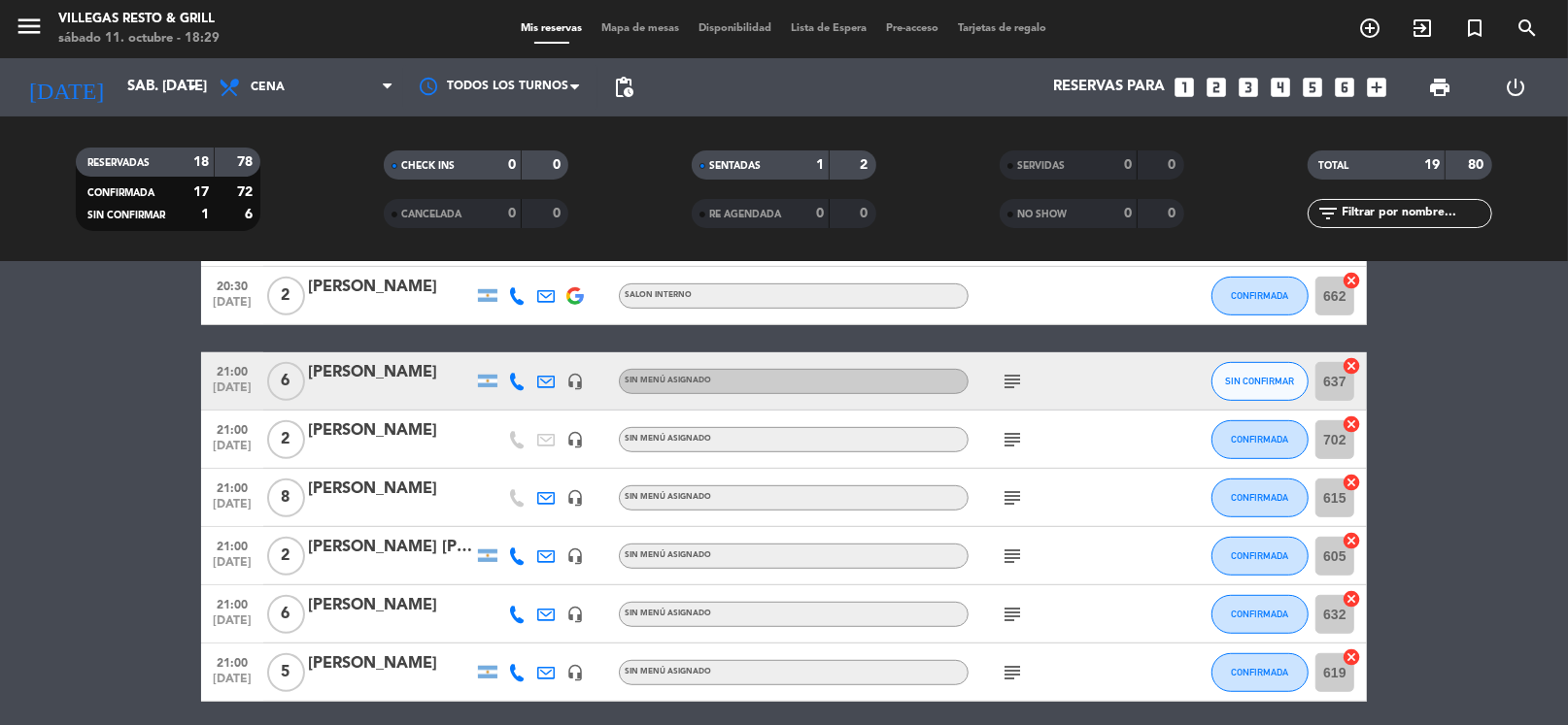
scroll to position [1020, 0]
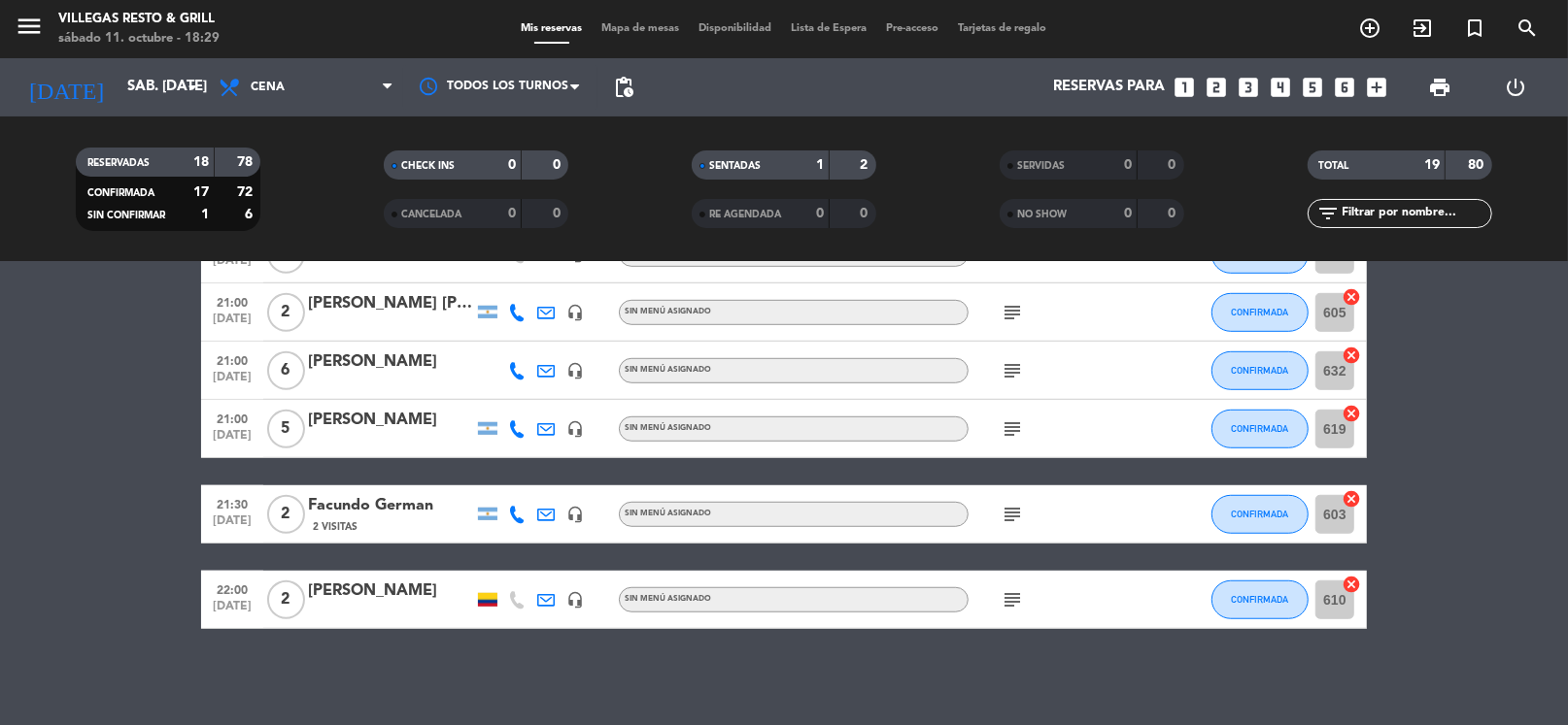
click at [112, 110] on div "[DATE] sáb. [DATE] arrow_drop_down" at bounding box center [112, 87] width 194 height 58
click at [123, 99] on input "sáb. [DATE]" at bounding box center [212, 87] width 189 height 36
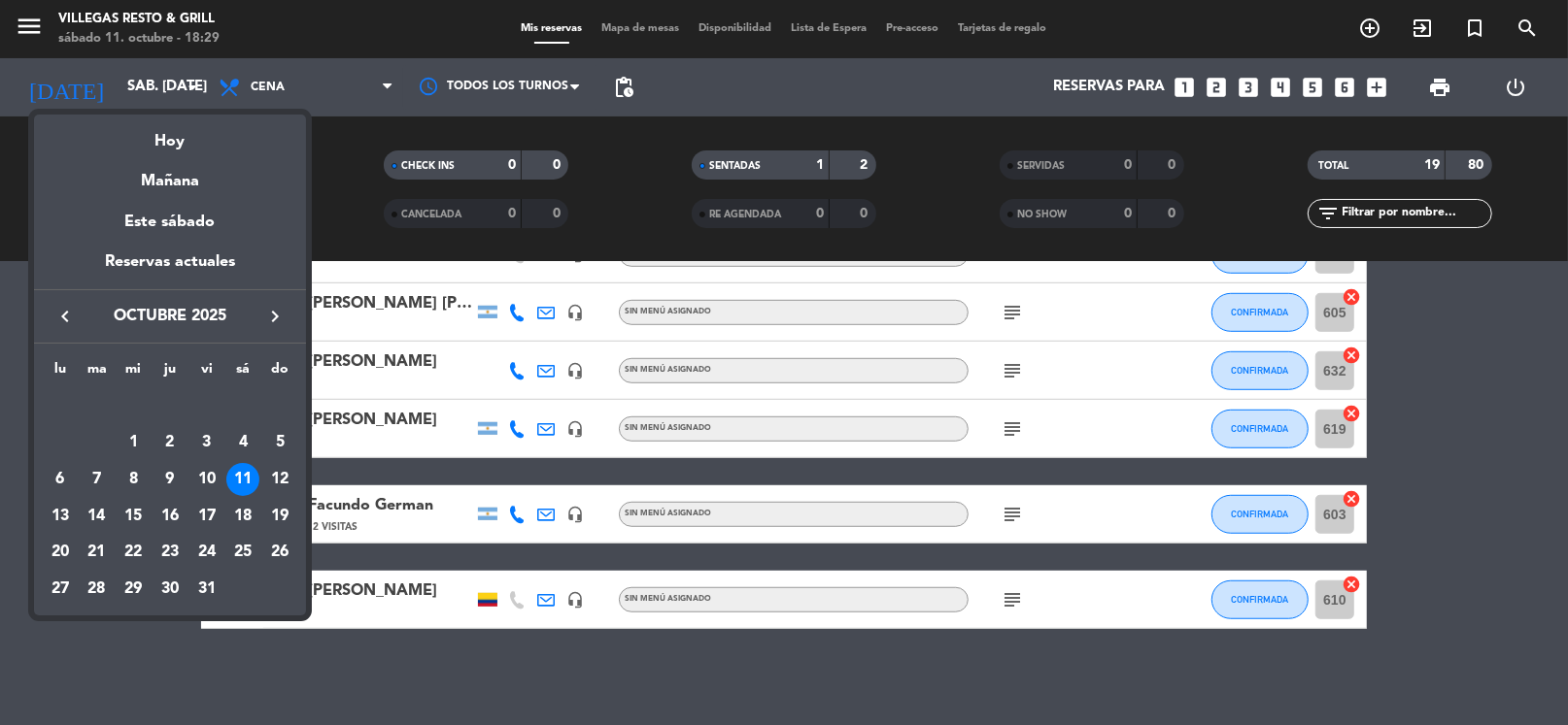
drag, startPoint x: 1240, startPoint y: 53, endPoint x: 1213, endPoint y: 51, distance: 27.1
drag, startPoint x: 1213, startPoint y: 51, endPoint x: 1243, endPoint y: 124, distance: 78.9
click at [1244, 132] on div at bounding box center [784, 362] width 1568 height 725
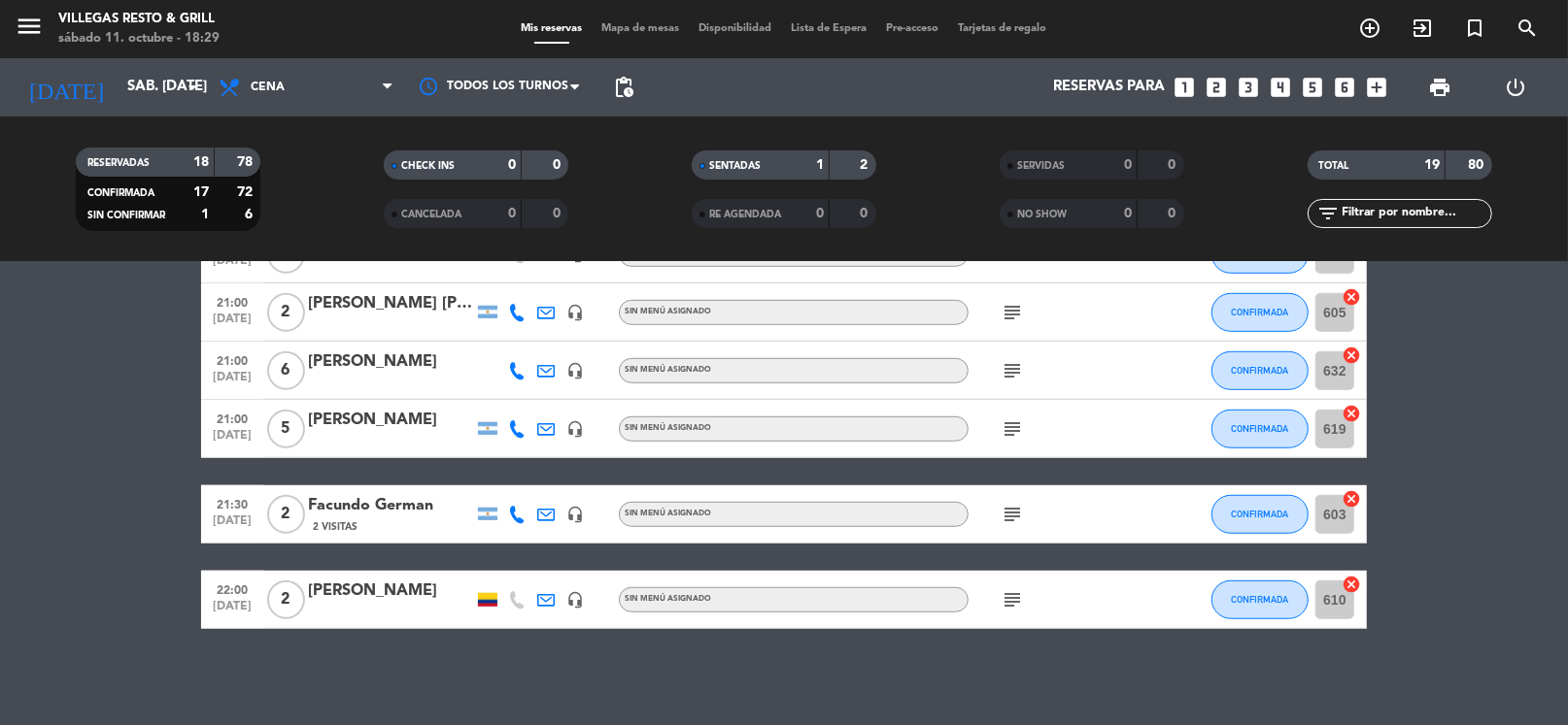
click at [1216, 87] on icon "looks_two" at bounding box center [1217, 88] width 26 height 26
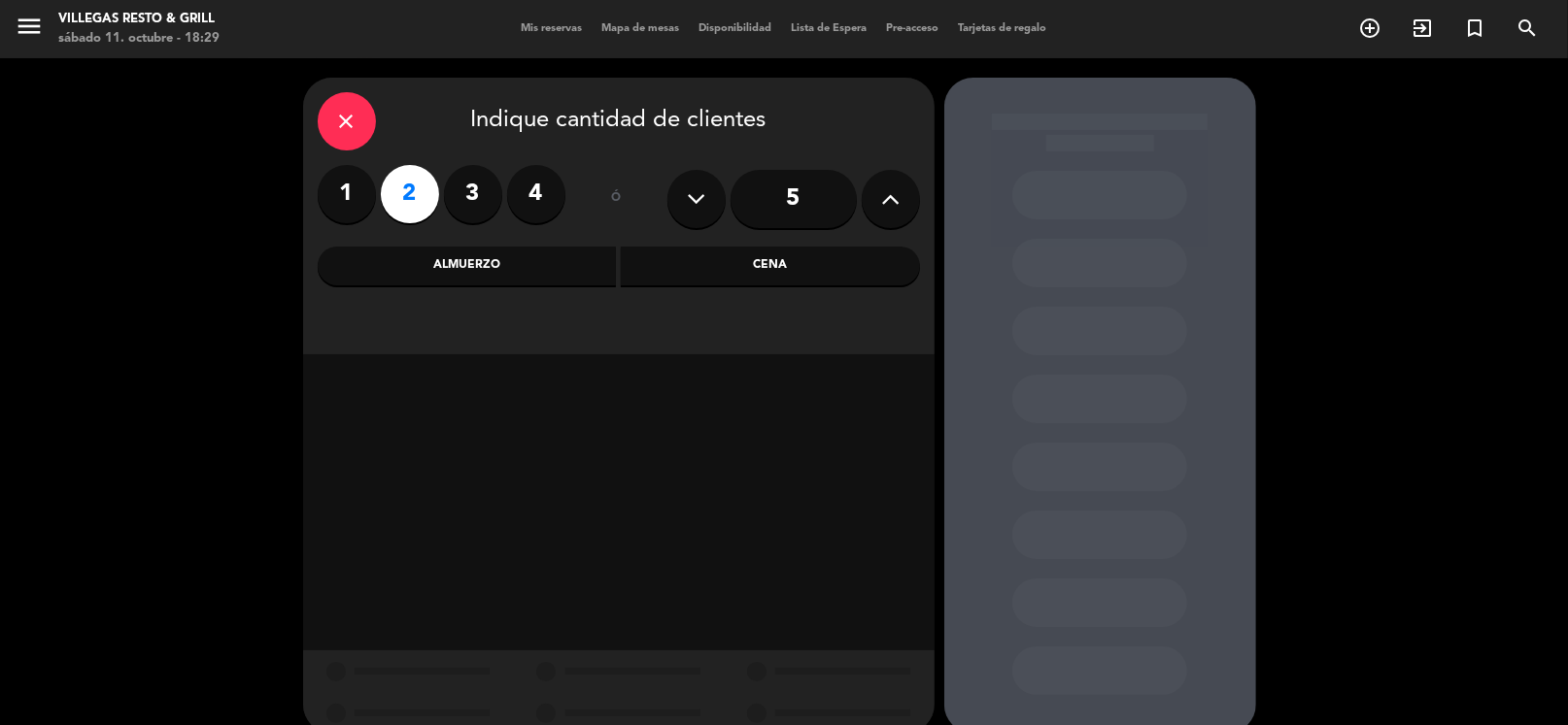
click at [511, 269] on div "Almuerzo" at bounding box center [467, 265] width 299 height 38
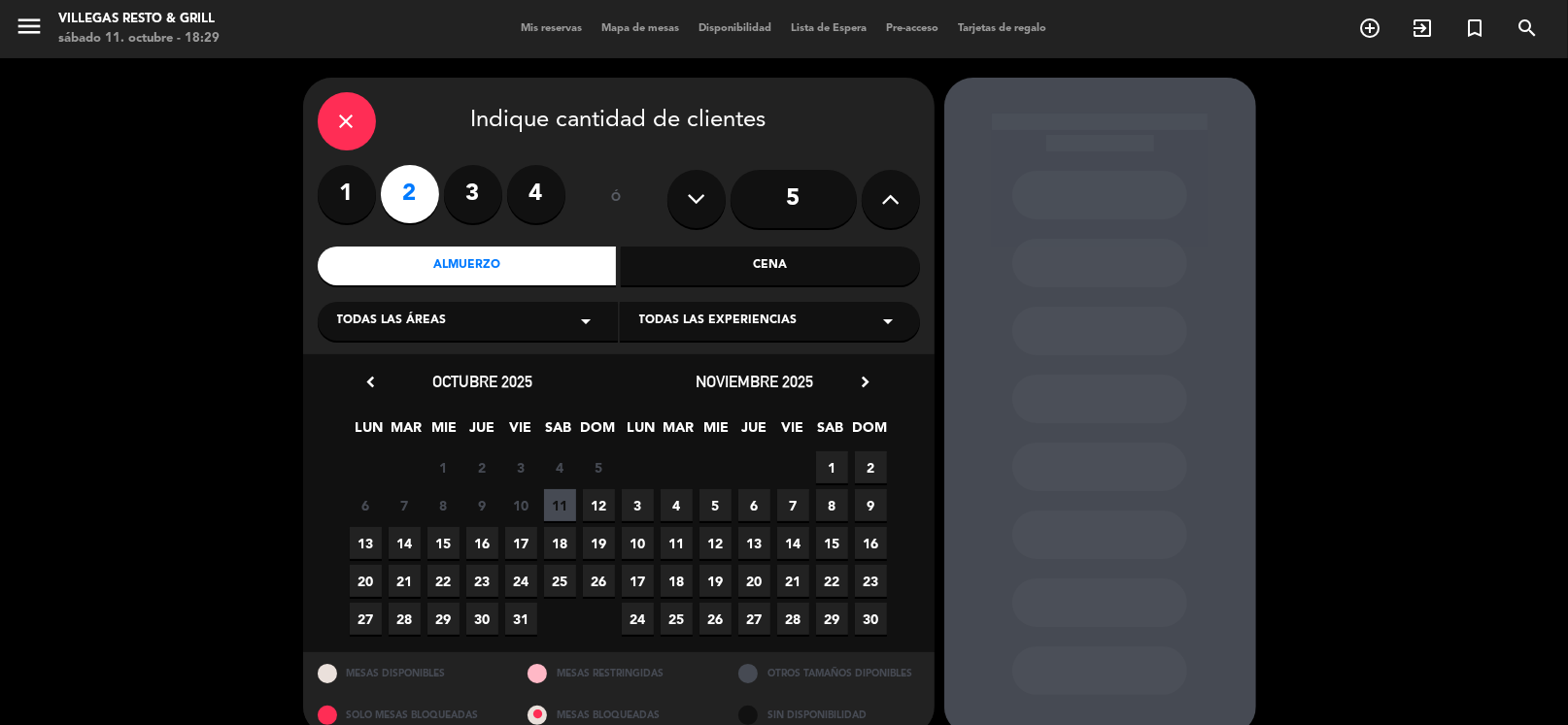
click at [590, 497] on span "12" at bounding box center [599, 505] width 32 height 32
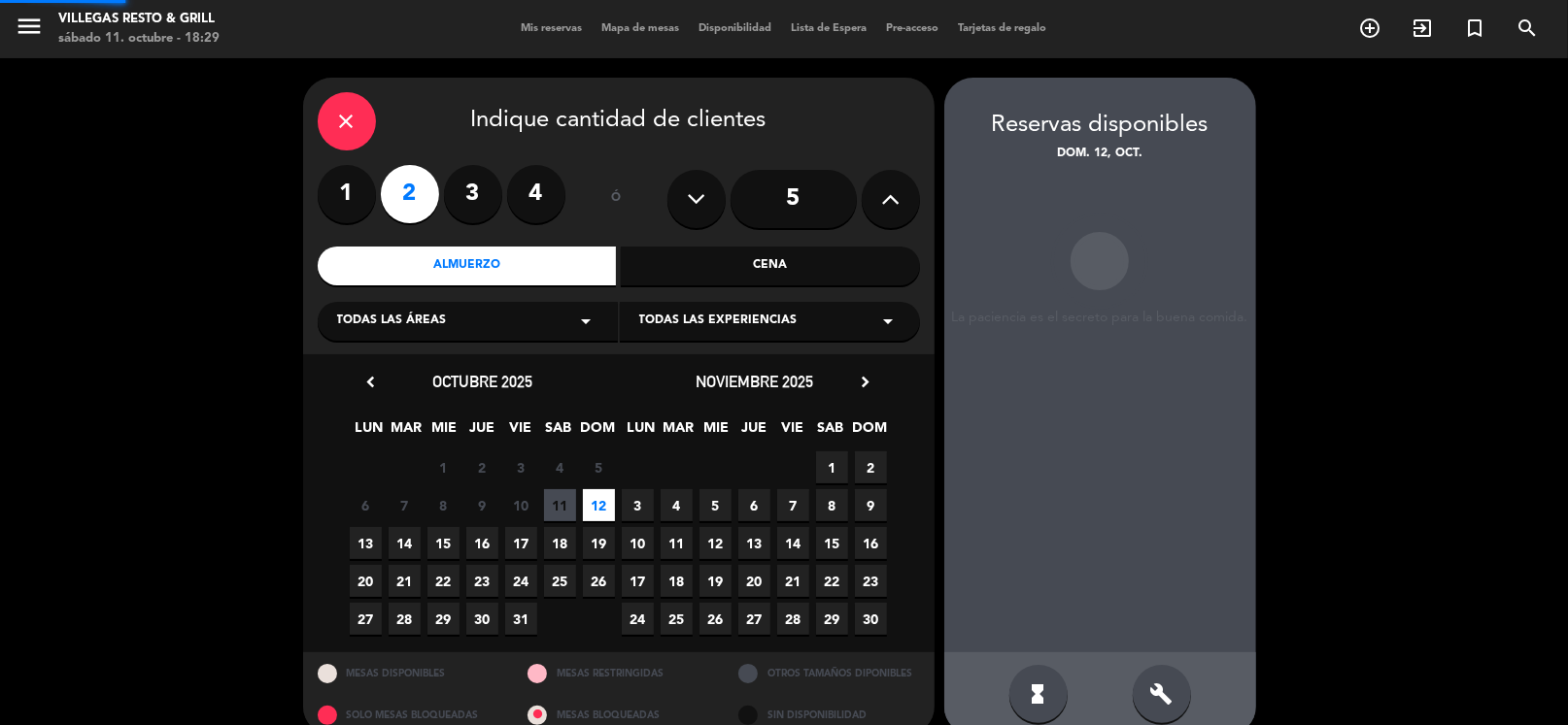
scroll to position [30, 0]
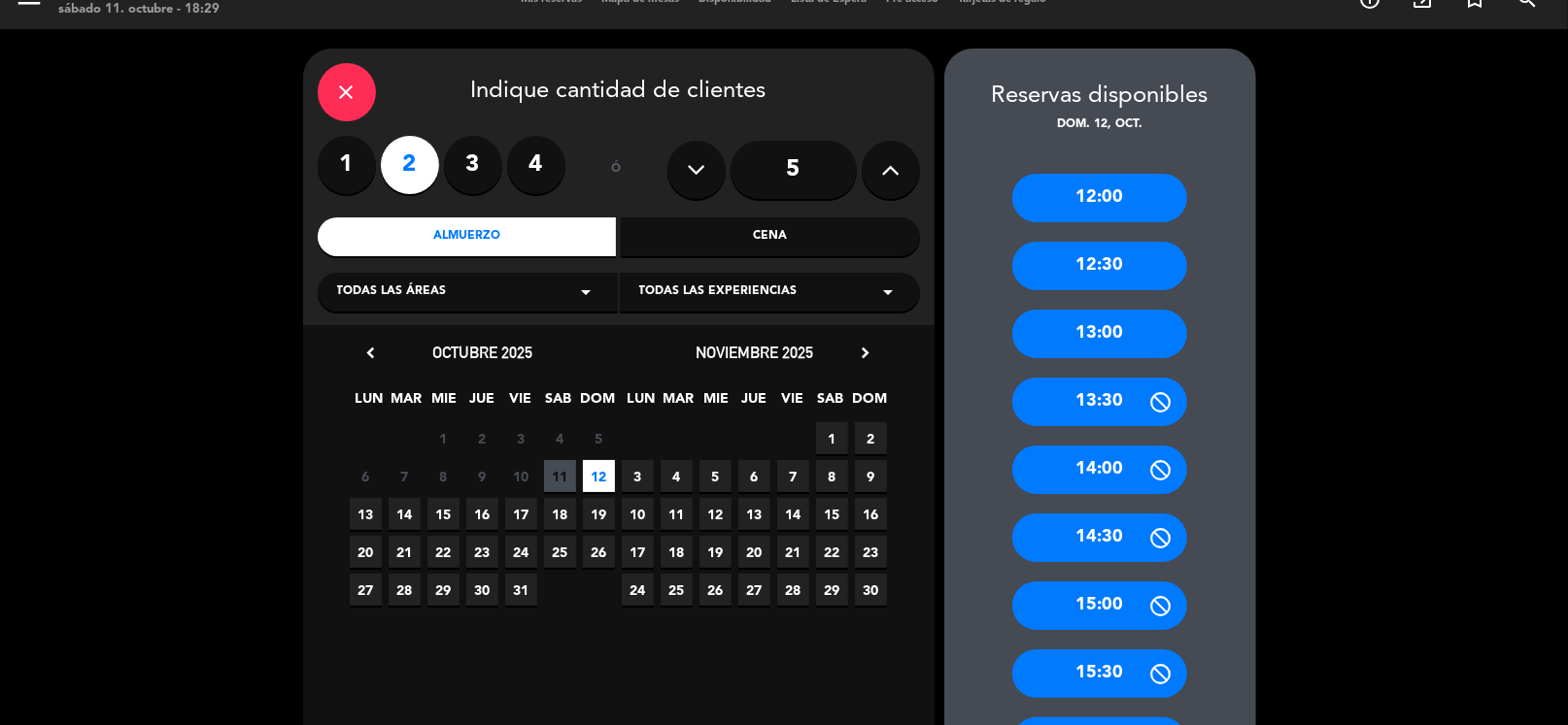
click at [1126, 198] on div "12:00" at bounding box center [1099, 197] width 175 height 48
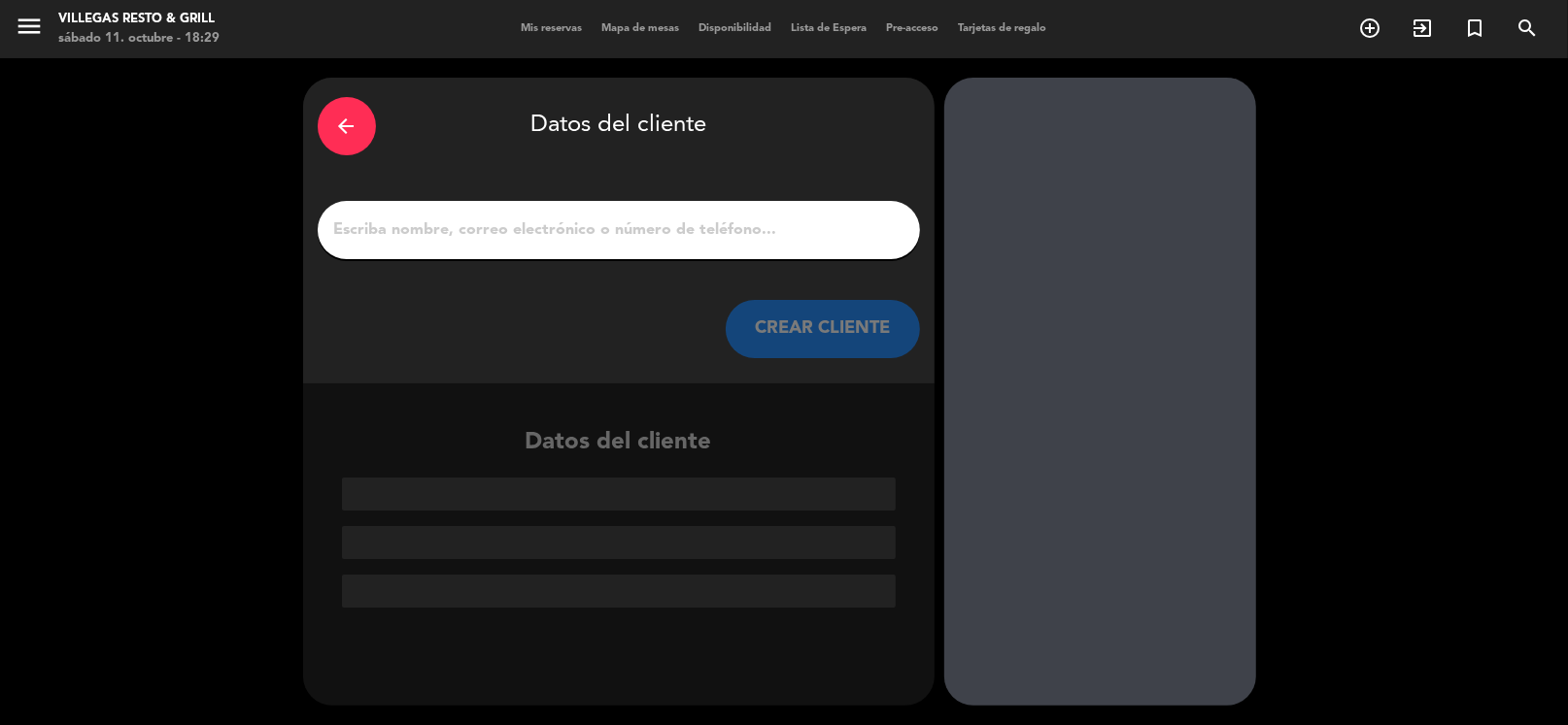
scroll to position [0, 0]
click at [708, 222] on input "1" at bounding box center [619, 231] width 573 height 28
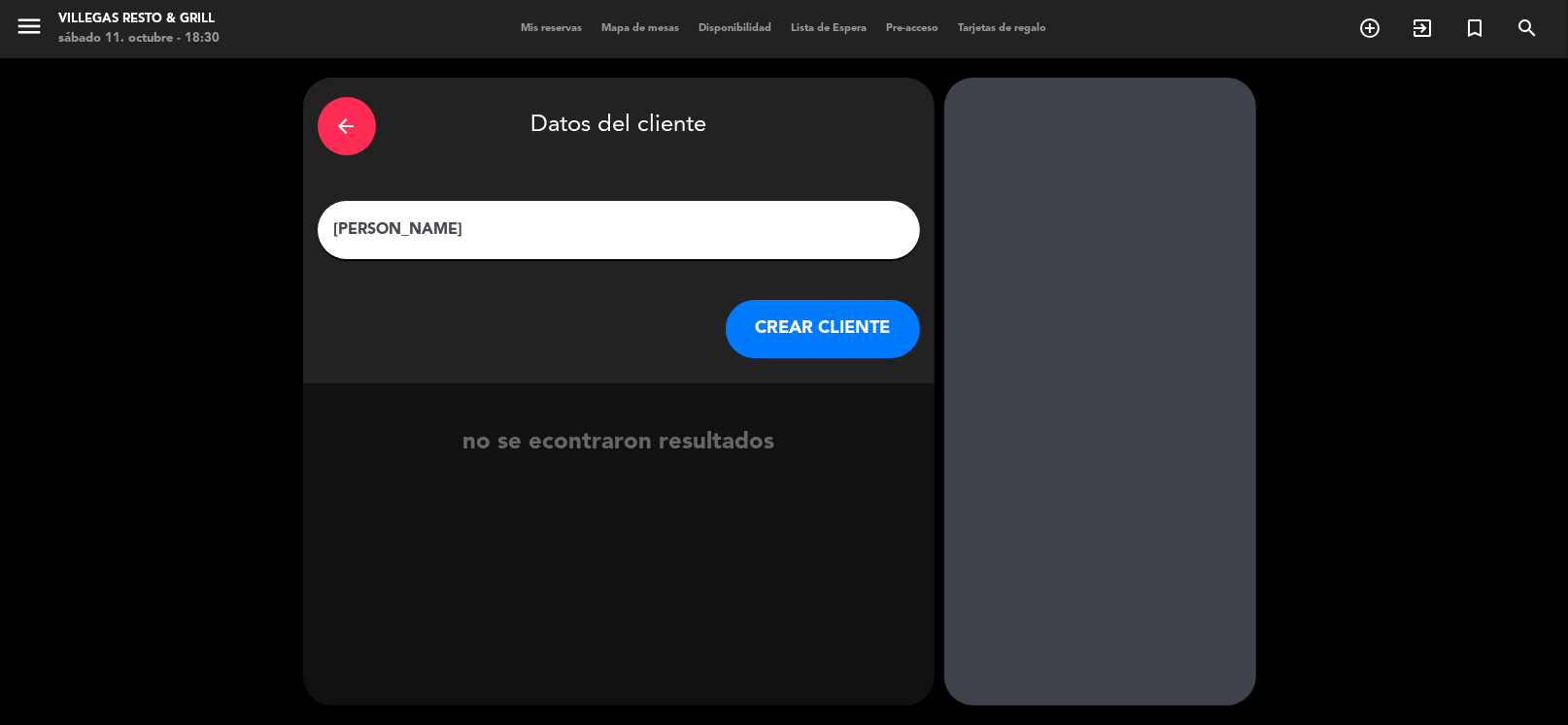
type input "[PERSON_NAME]"
click at [797, 339] on button "CREAR CLIENTE" at bounding box center [822, 328] width 194 height 58
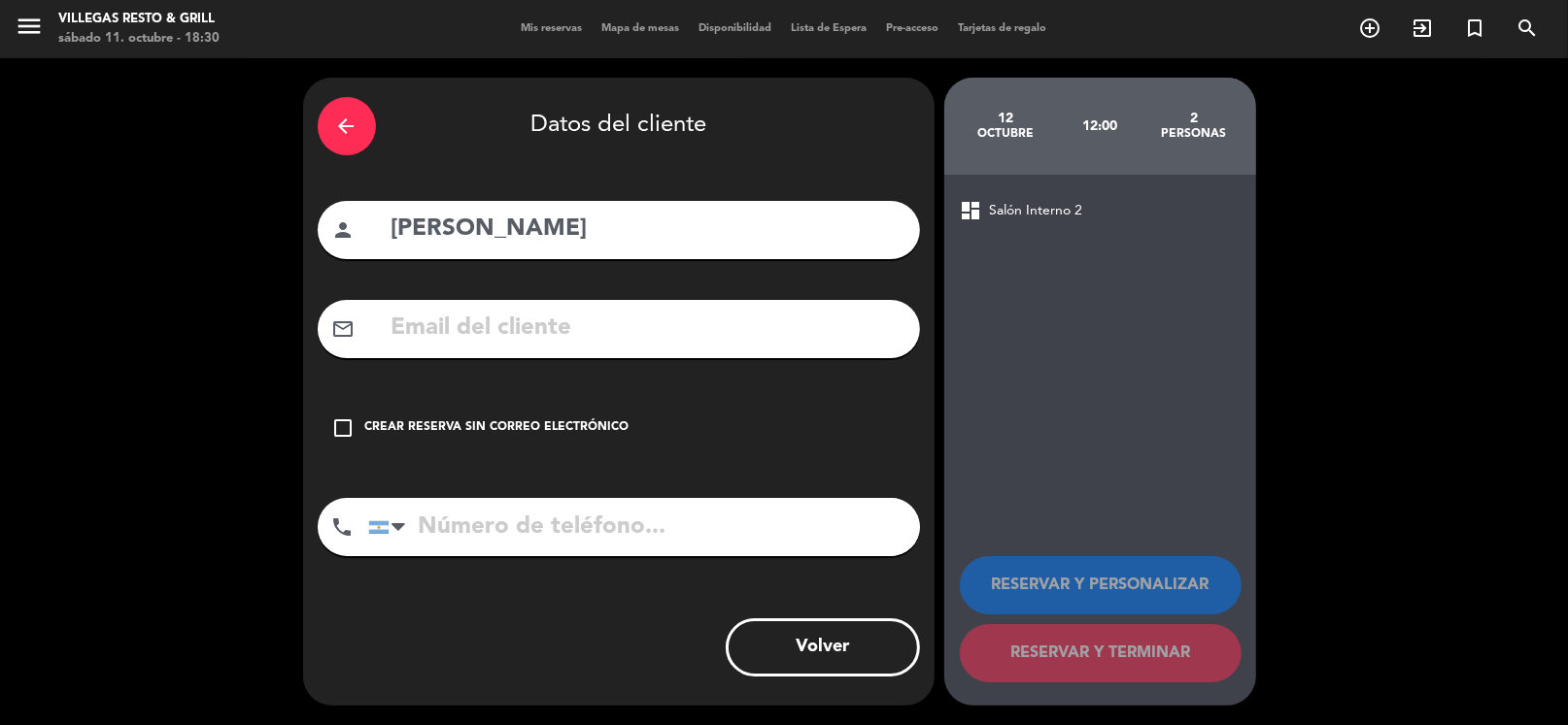
click at [588, 521] on input "tel" at bounding box center [643, 527] width 552 height 58
type input "1130540525"
drag, startPoint x: 356, startPoint y: 423, endPoint x: 572, endPoint y: 408, distance: 216.5
click at [356, 423] on div "check_box_outline_blank Crear reserva sin correo electrónico" at bounding box center [619, 428] width 602 height 58
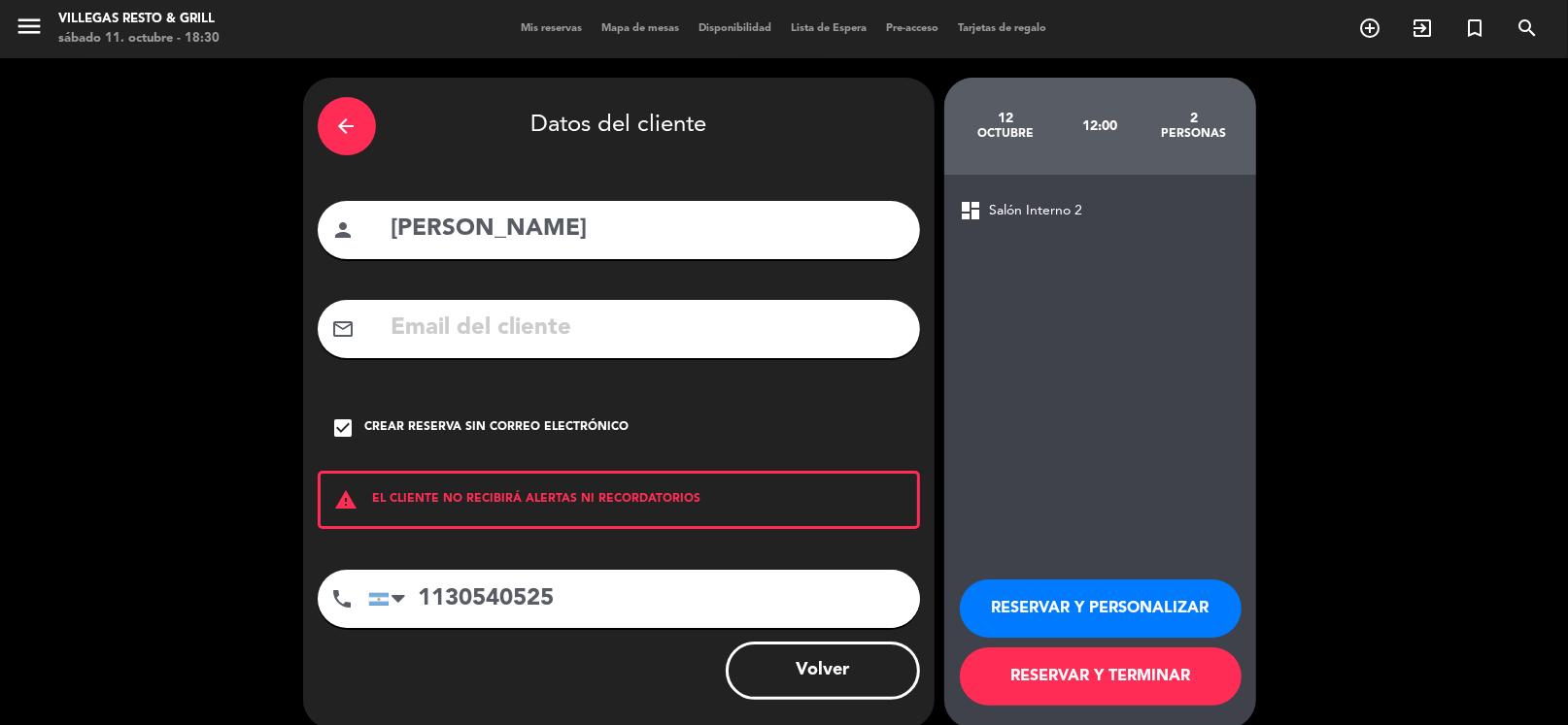
click at [1131, 609] on button "RESERVAR Y PERSONALIZAR" at bounding box center [1101, 609] width 282 height 58
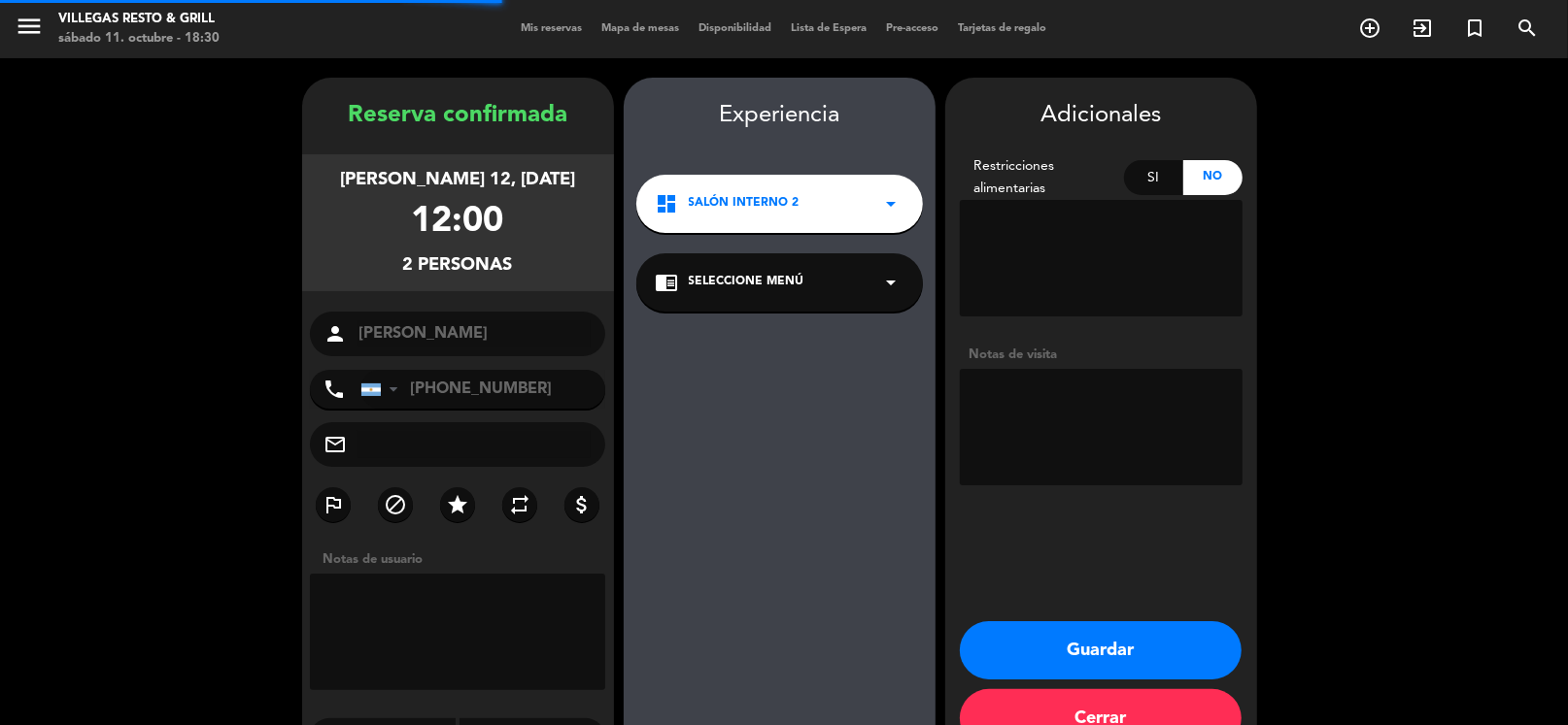
scroll to position [50, 0]
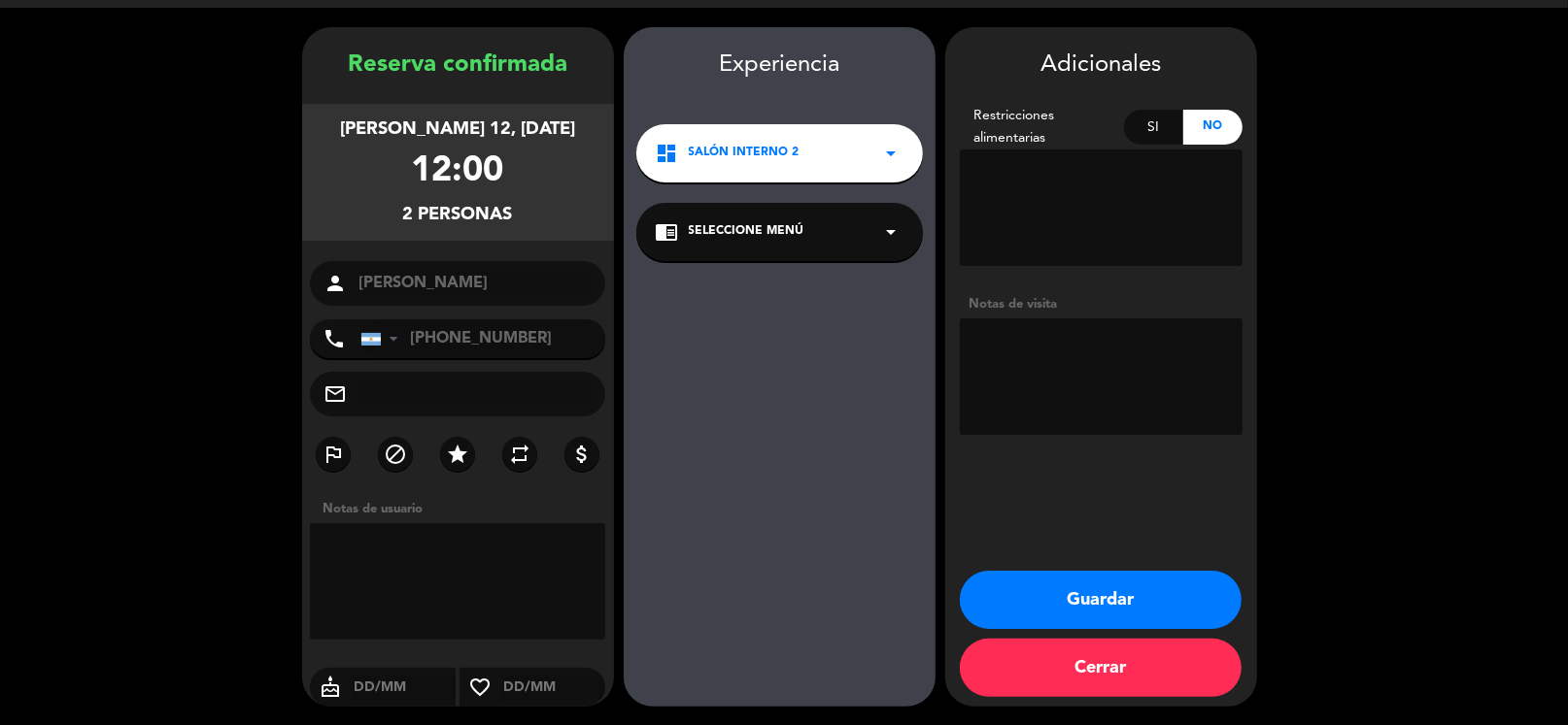
click at [1037, 351] on textarea at bounding box center [1101, 377] width 282 height 116
click at [1039, 278] on div "Adicionales Restricciones alimentarias Si No Notas de visita" at bounding box center [1101, 245] width 312 height 397
click at [1039, 333] on textarea at bounding box center [1101, 377] width 282 height 116
type textarea "galeria [PERSON_NAME]"
click at [1095, 605] on button "Guardar" at bounding box center [1101, 600] width 282 height 58
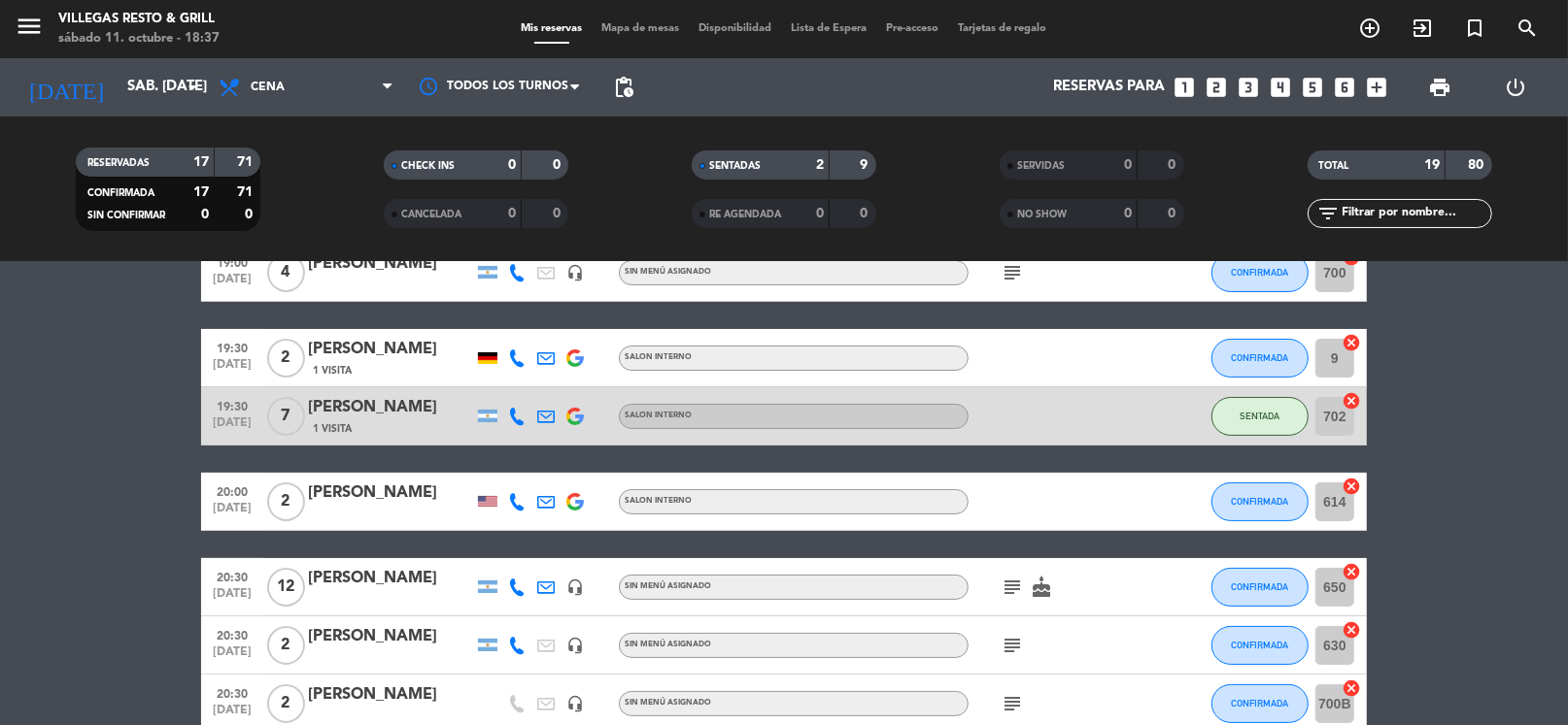
scroll to position [291, 0]
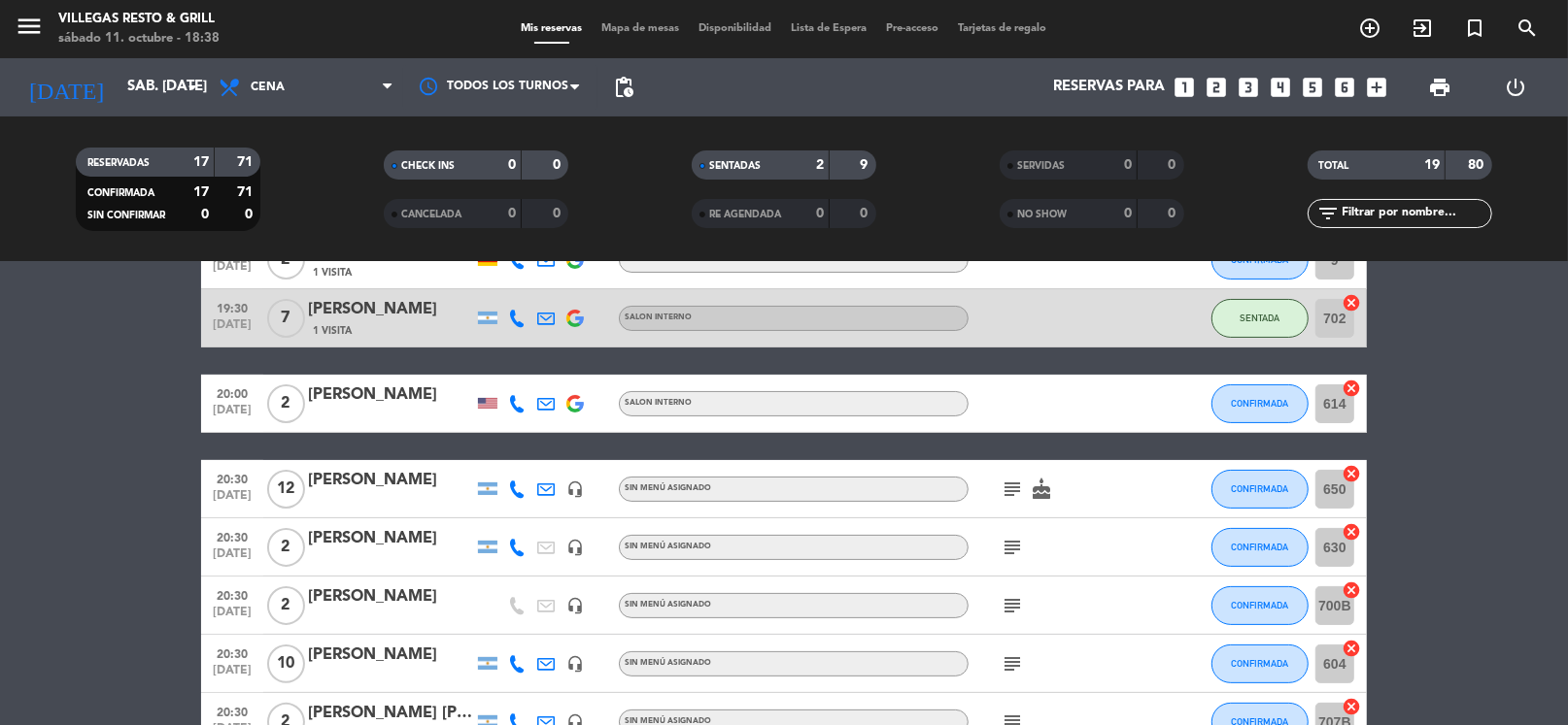
click at [1403, 431] on bookings-row "18:00 [DATE] 2 [PERSON_NAME] SALON INTERNO SENTADA 701 cancel 19:00 [DATE] 4 [P…" at bounding box center [784, 708] width 1568 height 1297
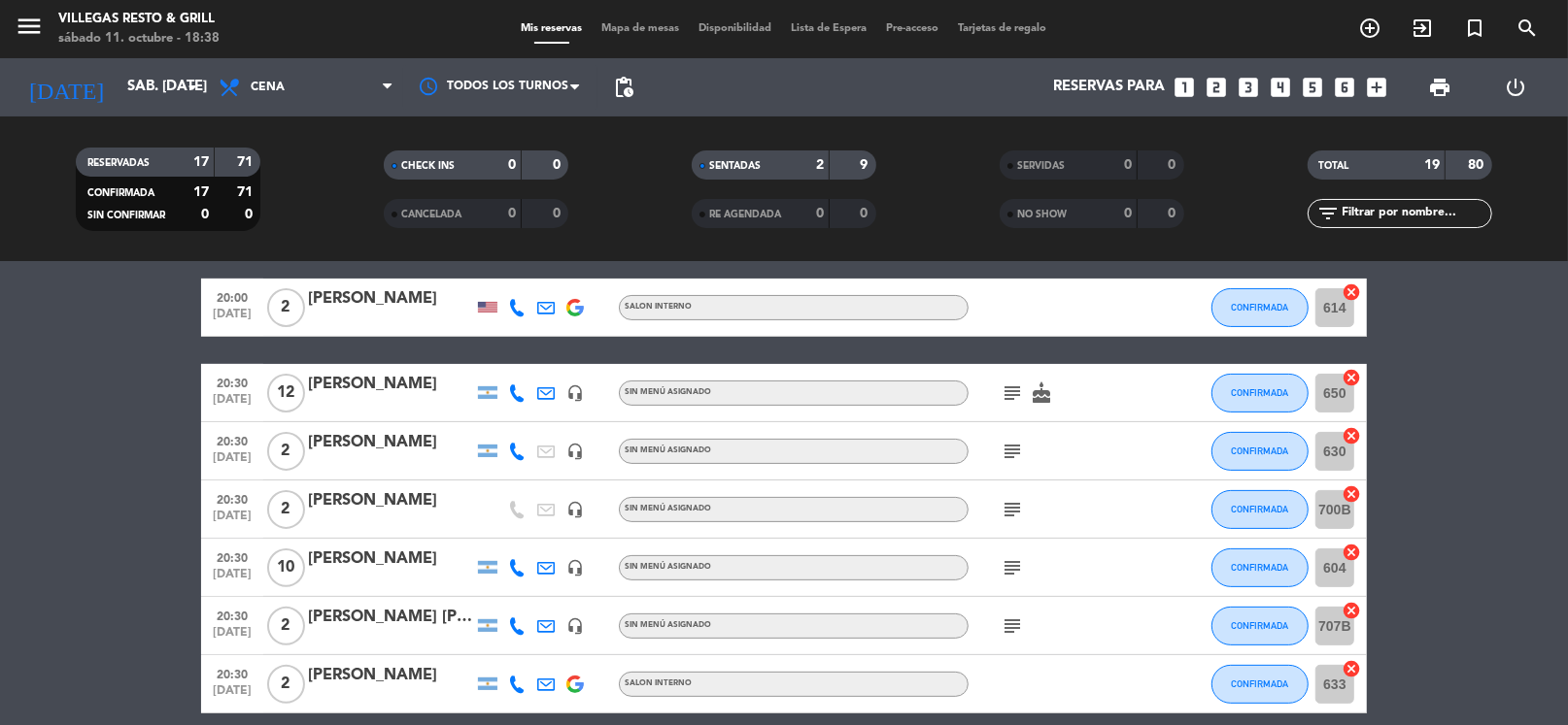
click at [1005, 446] on icon "subject" at bounding box center [1012, 452] width 24 height 24
click at [1083, 350] on div "18:00 [DATE] 2 [PERSON_NAME] SALON INTERNO SENTADA 701 cancel 19:00 [DATE] 4 [P…" at bounding box center [784, 613] width 1165 height 1297
click at [1003, 443] on icon "subject" at bounding box center [1012, 452] width 24 height 24
click at [1419, 403] on bookings-row "18:00 [DATE] 2 [PERSON_NAME] SALON INTERNO SENTADA 701 cancel 19:00 [DATE] 4 [P…" at bounding box center [784, 613] width 1568 height 1297
click at [942, 355] on div "18:00 [DATE] 2 [PERSON_NAME] SALON INTERNO SENTADA 701 cancel 19:00 [DATE] 4 [P…" at bounding box center [784, 613] width 1165 height 1297
